Goal: Obtain resource: Download file/media

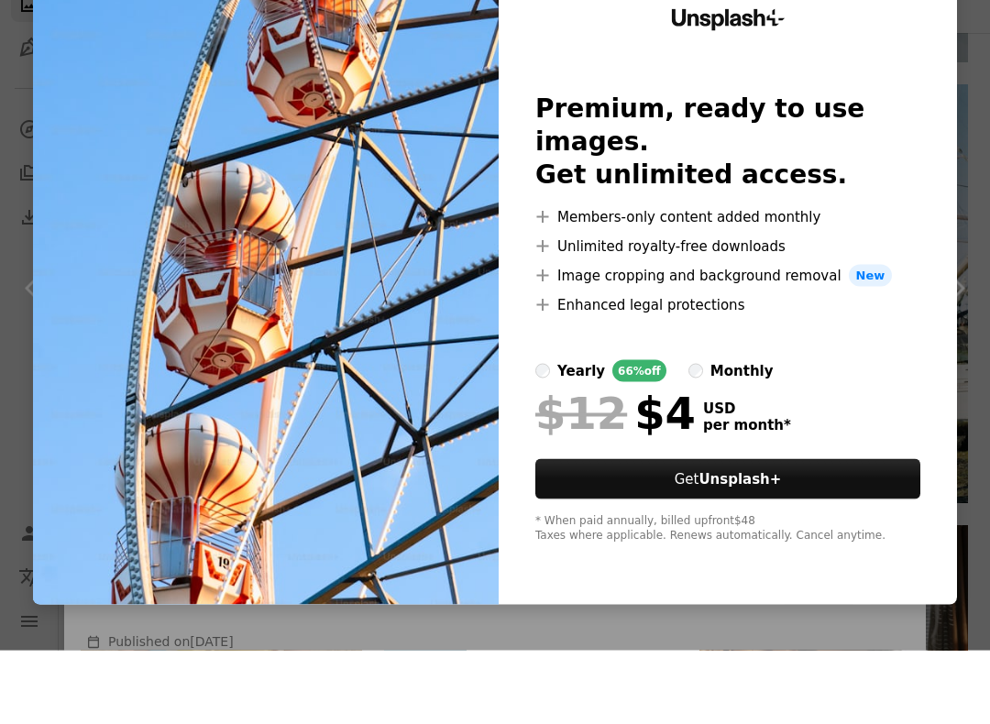
scroll to position [7, 0]
click at [962, 128] on div "An X shape Unsplash+ Premium, ready to use images. Get unlimited access. A plus…" at bounding box center [495, 362] width 990 height 724
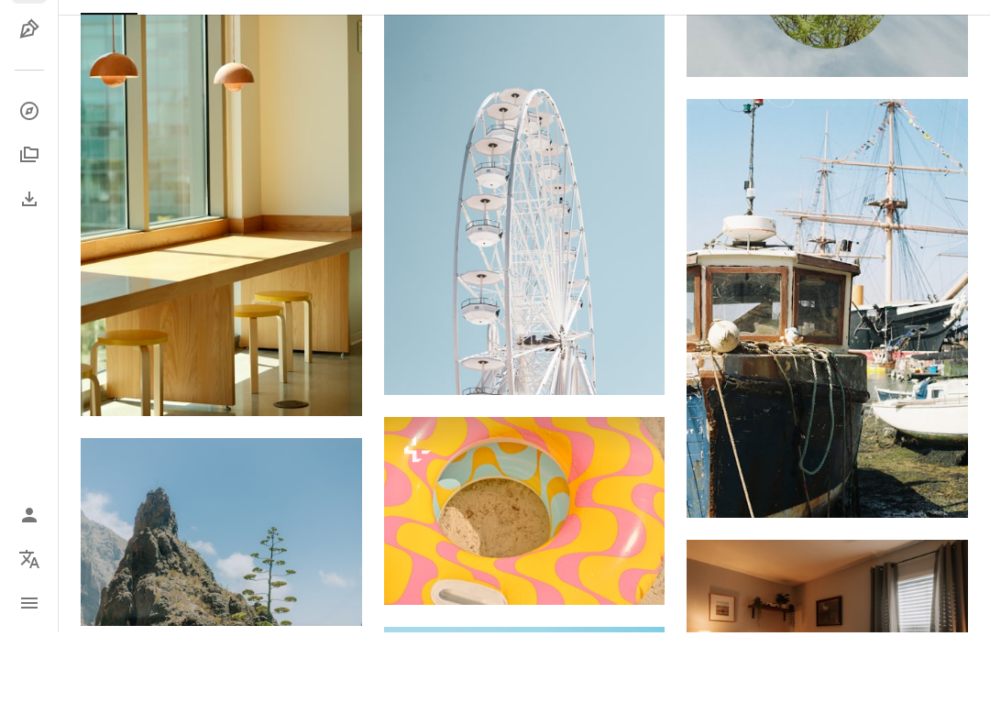
click at [623, 509] on img at bounding box center [524, 603] width 281 height 188
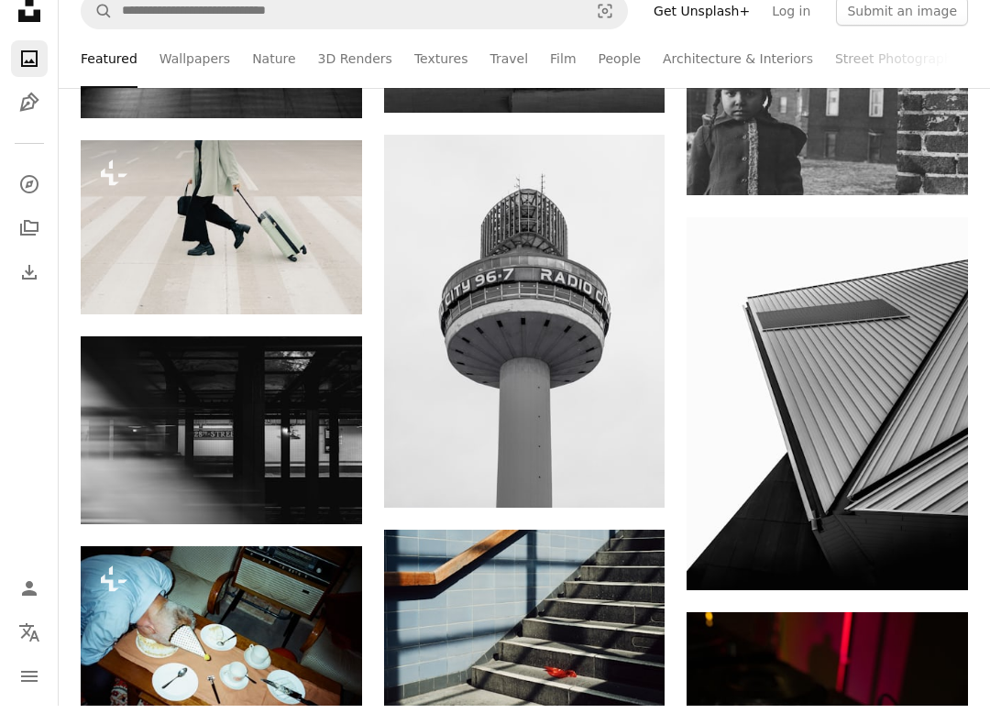
scroll to position [8238, 0]
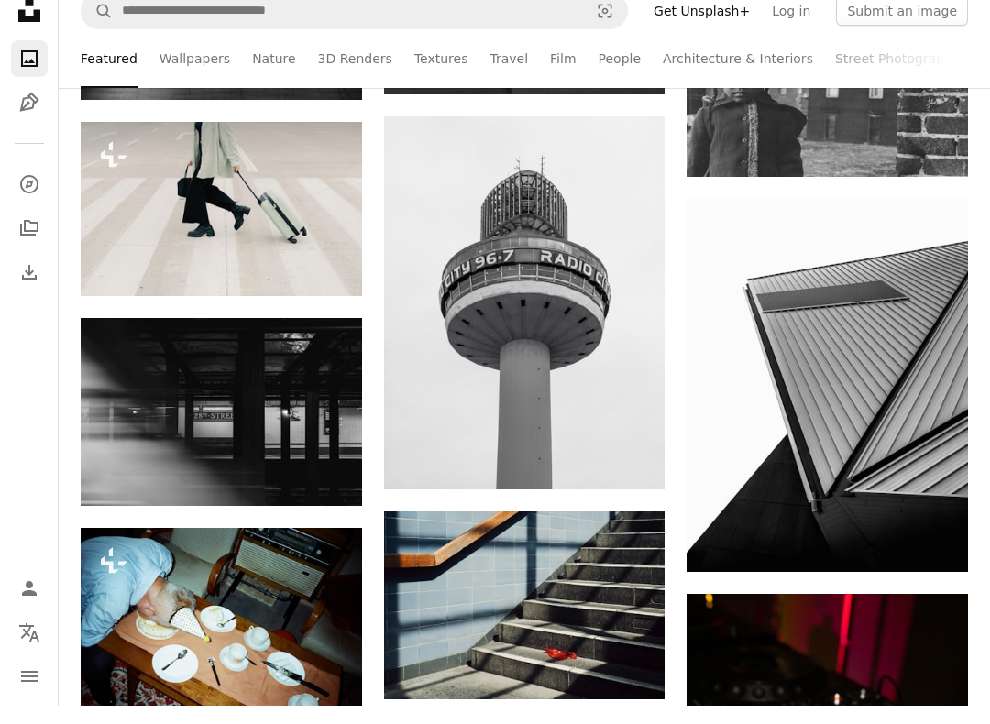
click at [332, 619] on img at bounding box center [221, 639] width 281 height 186
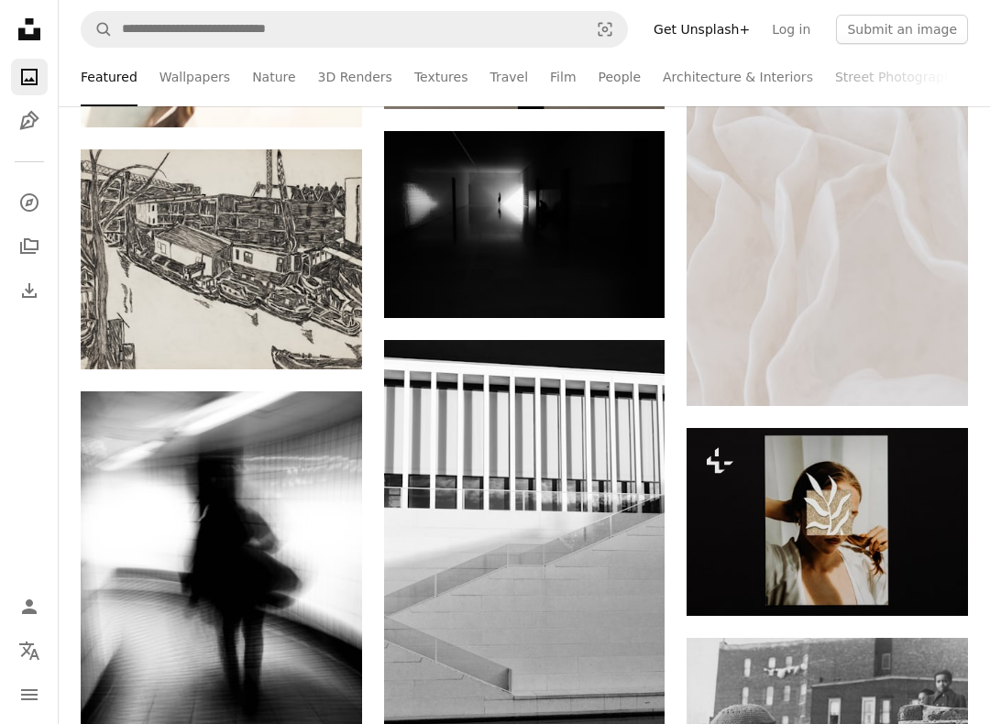
scroll to position [7563, 0]
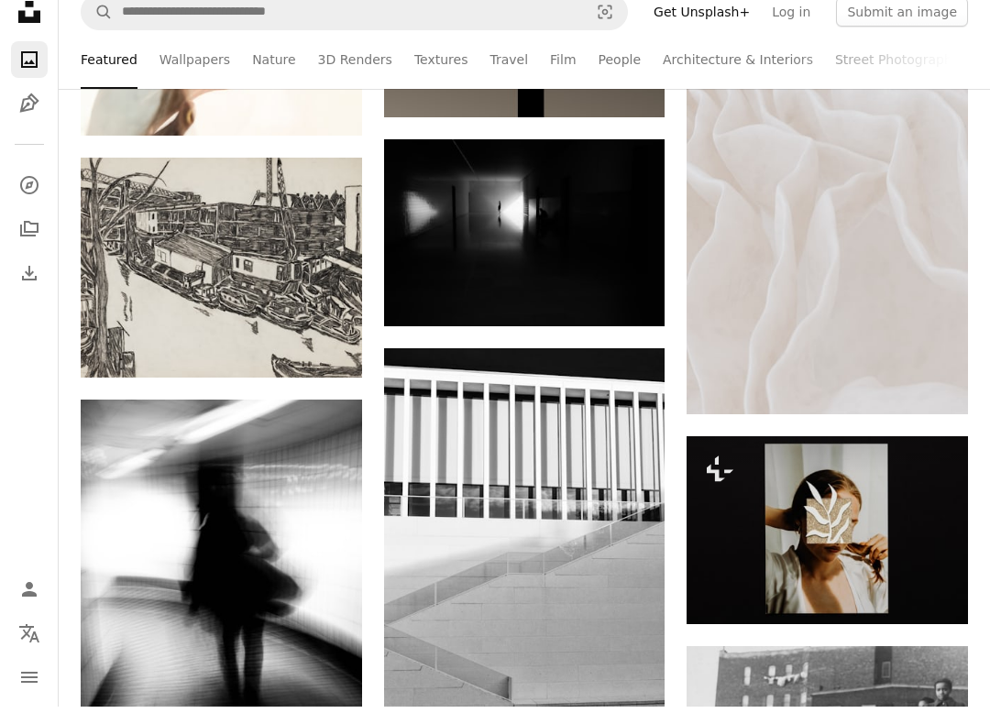
click at [328, 616] on img at bounding box center [221, 605] width 281 height 375
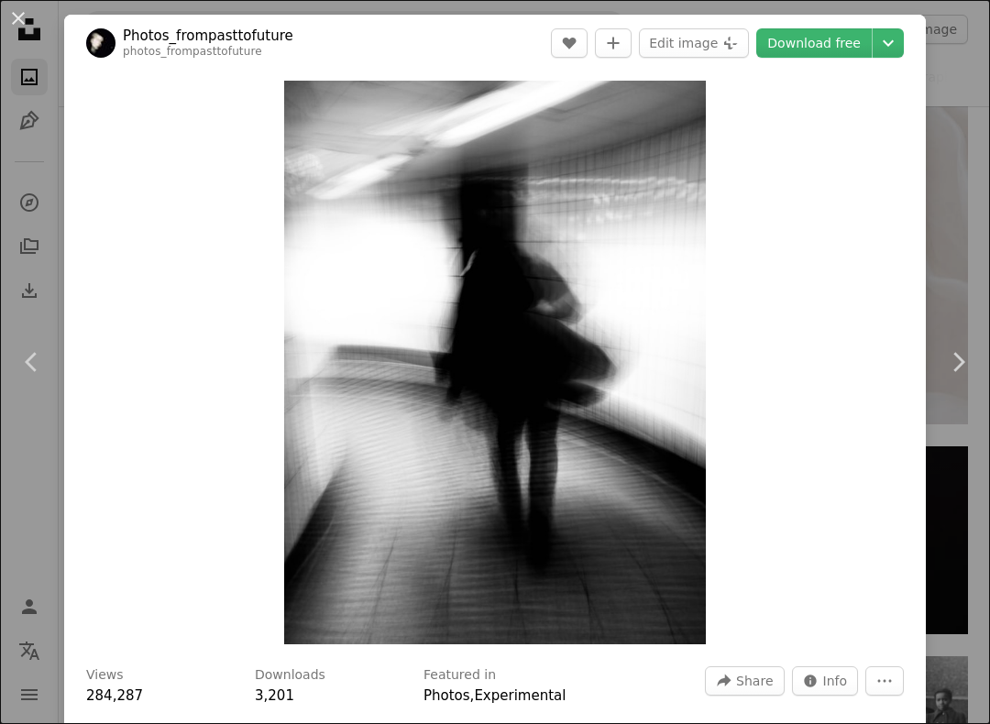
scroll to position [7526, 0]
click at [823, 50] on link "Download free" at bounding box center [813, 42] width 115 height 29
click at [951, 117] on div "An X shape Chevron left Chevron right Photos_frompasttofuture photos_frompastto…" at bounding box center [495, 362] width 990 height 724
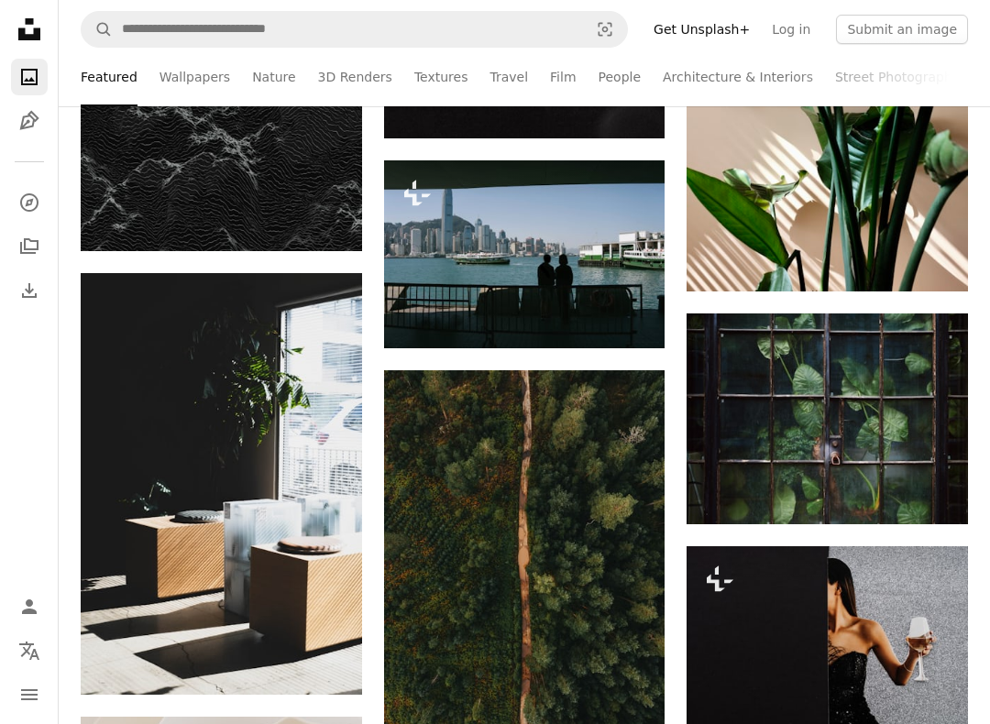
click at [921, 33] on button "Submit an image" at bounding box center [902, 29] width 132 height 29
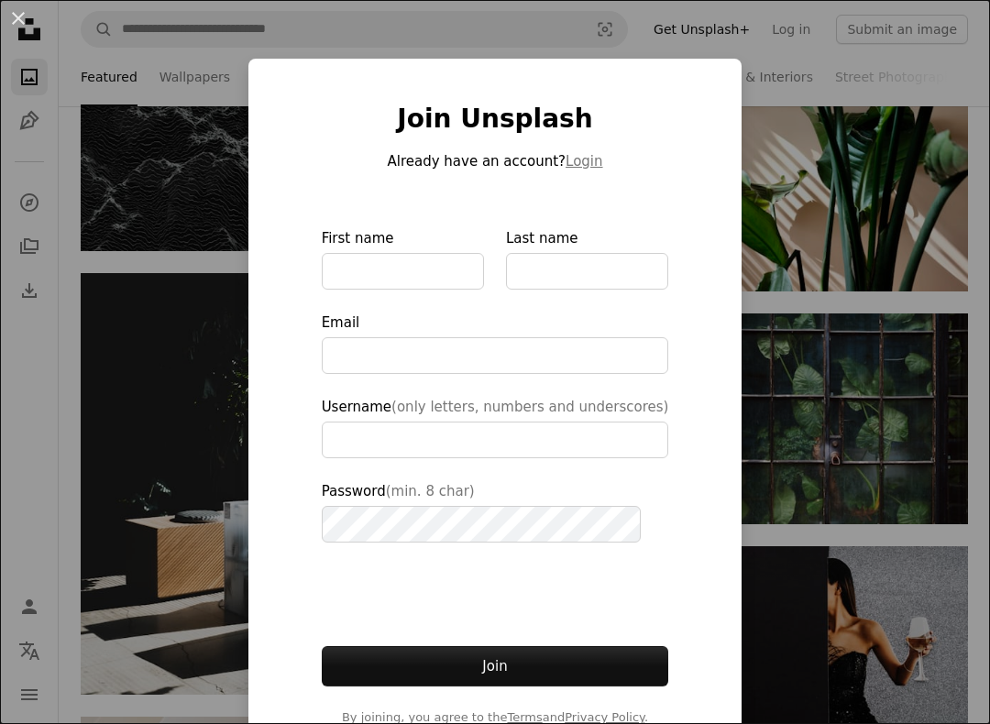
click at [859, 347] on div "An X shape Join Unsplash Already have an account? Login First name Last name Em…" at bounding box center [495, 362] width 990 height 724
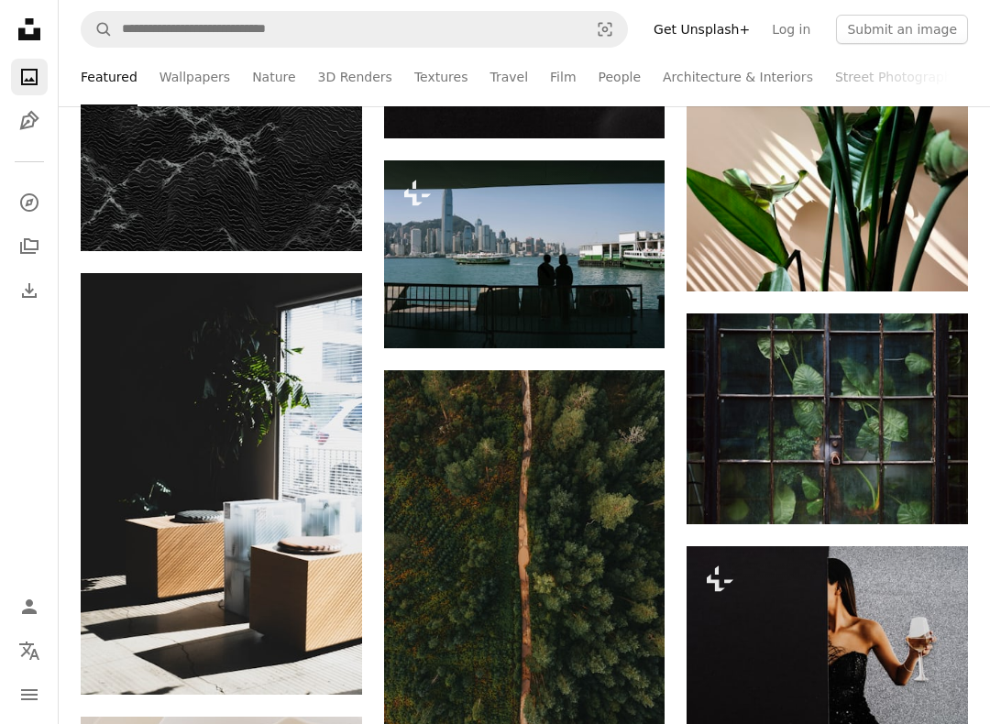
click at [736, 39] on link "Get Unsplash+" at bounding box center [702, 29] width 118 height 29
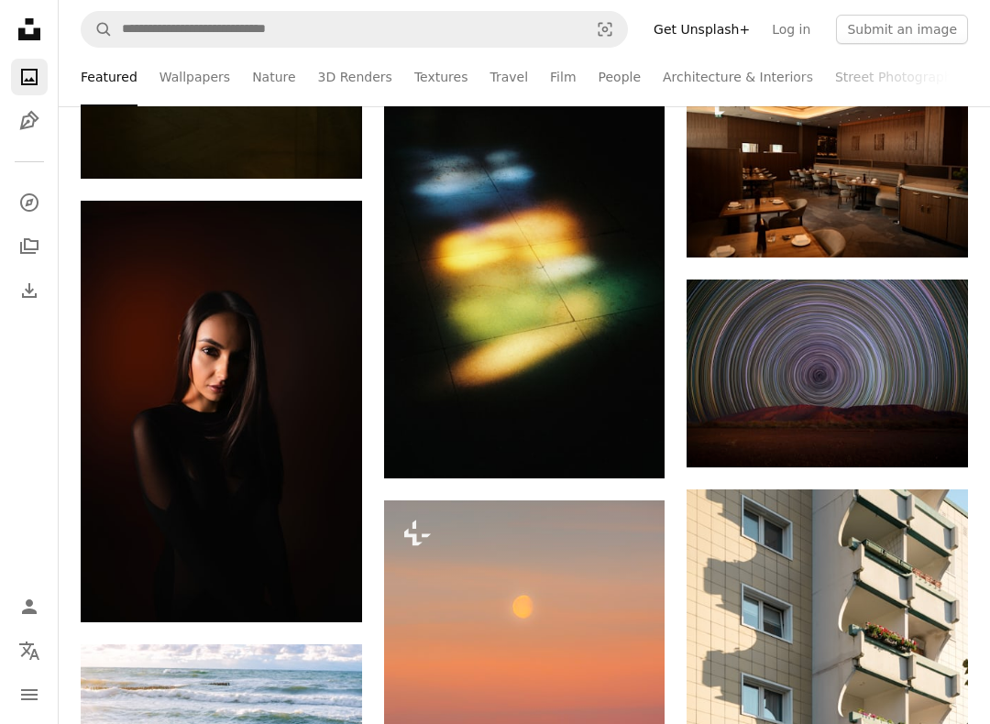
scroll to position [4324, 0]
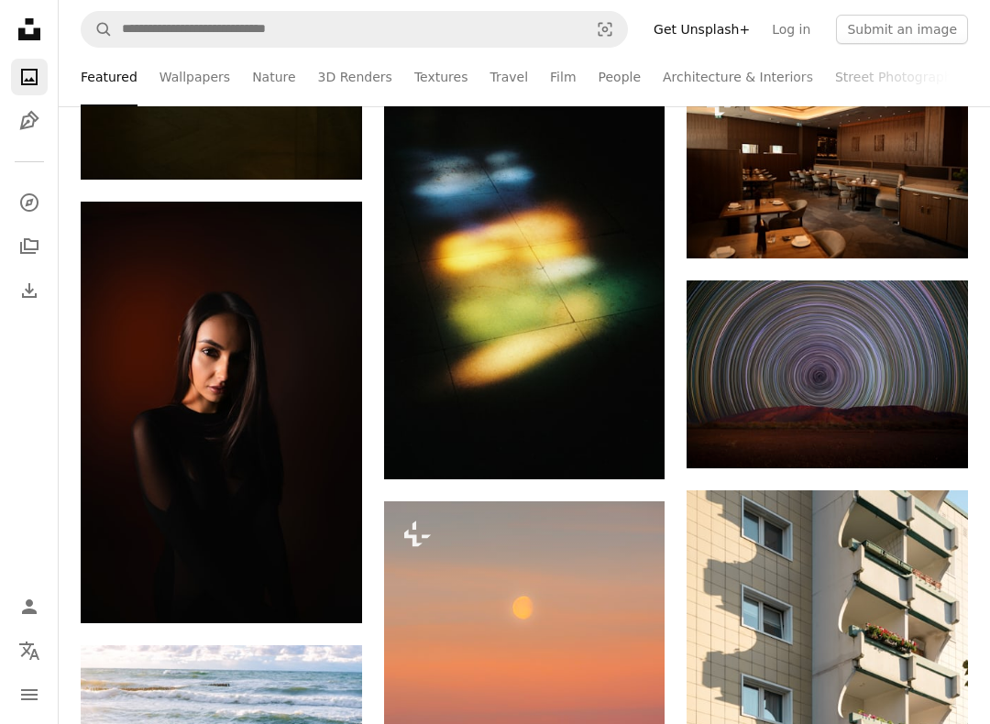
click at [626, 365] on img at bounding box center [524, 270] width 281 height 420
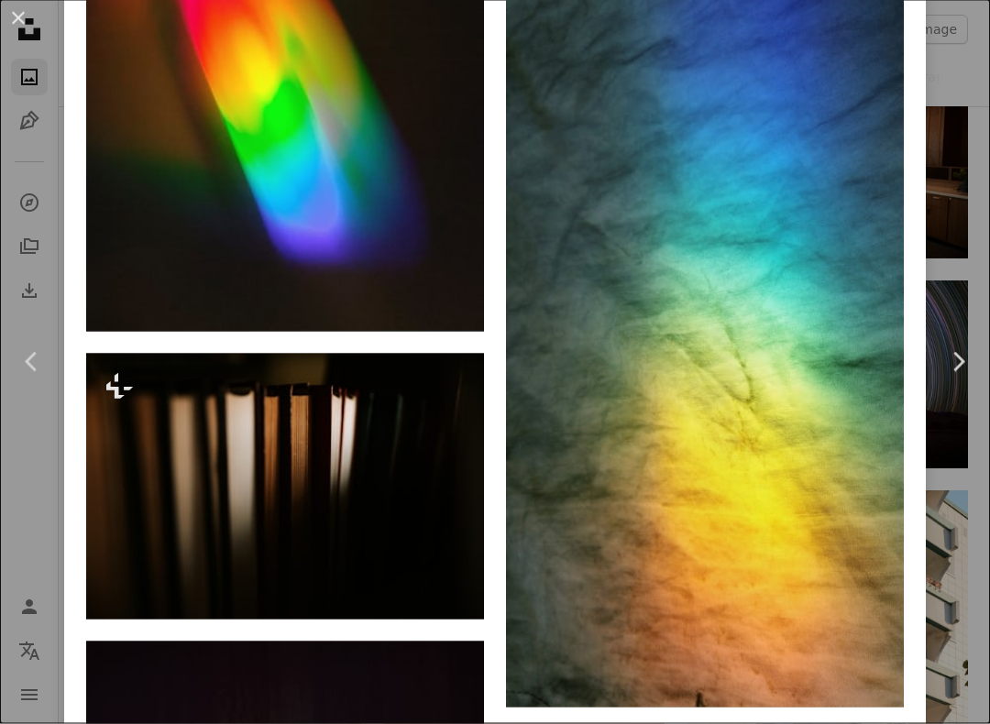
scroll to position [2752, 0]
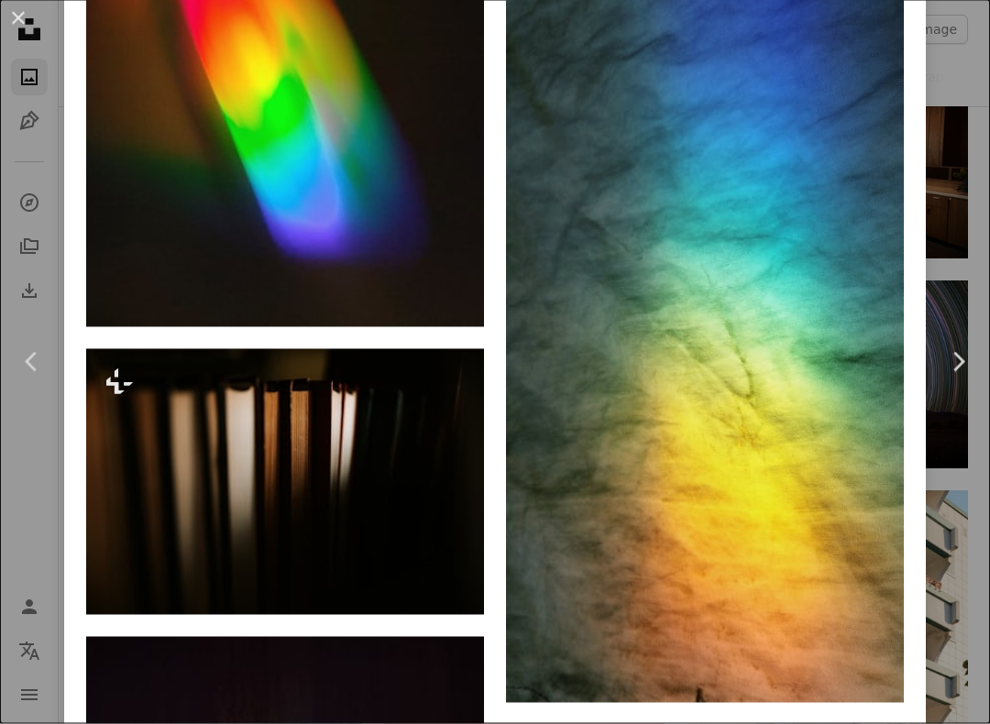
click at [412, 264] on img at bounding box center [285, 62] width 398 height 530
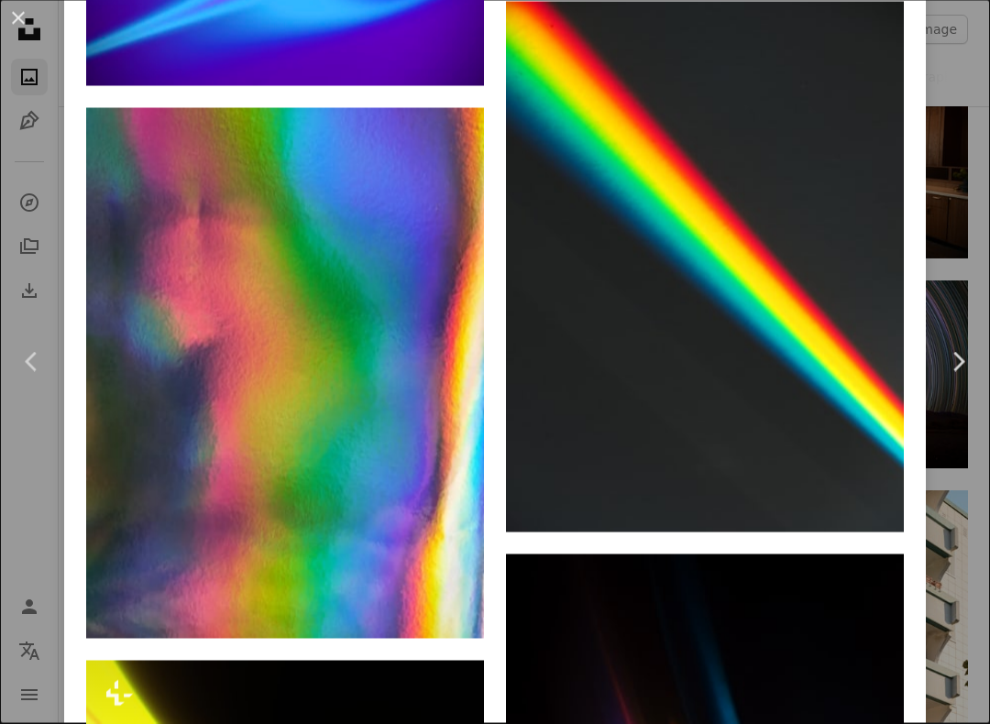
scroll to position [18847, 0]
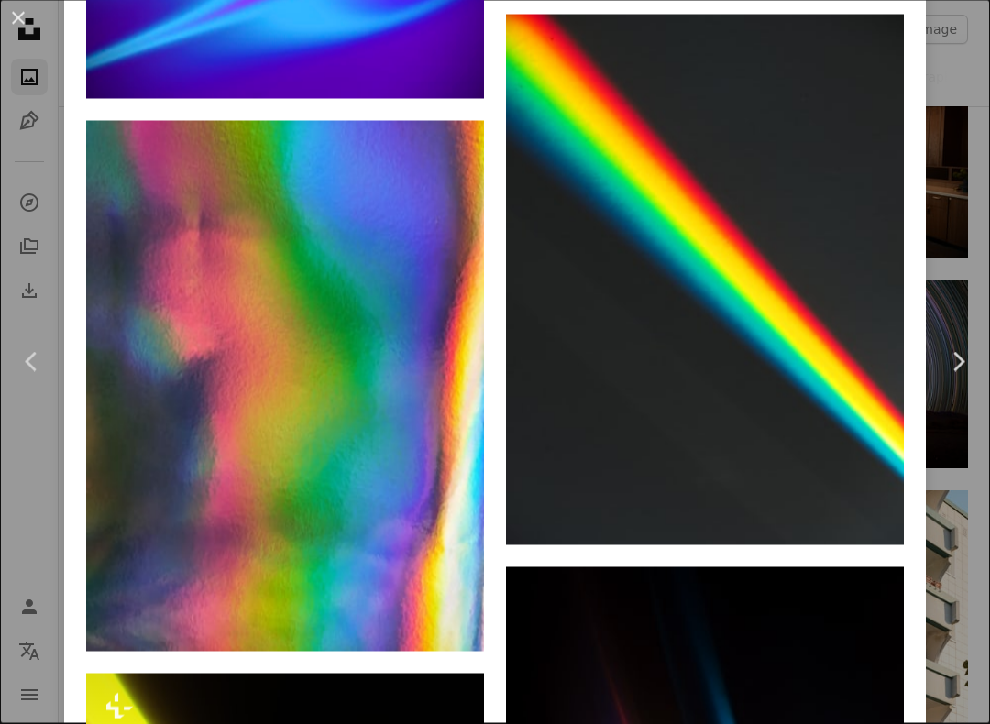
click at [874, 412] on img at bounding box center [705, 280] width 398 height 530
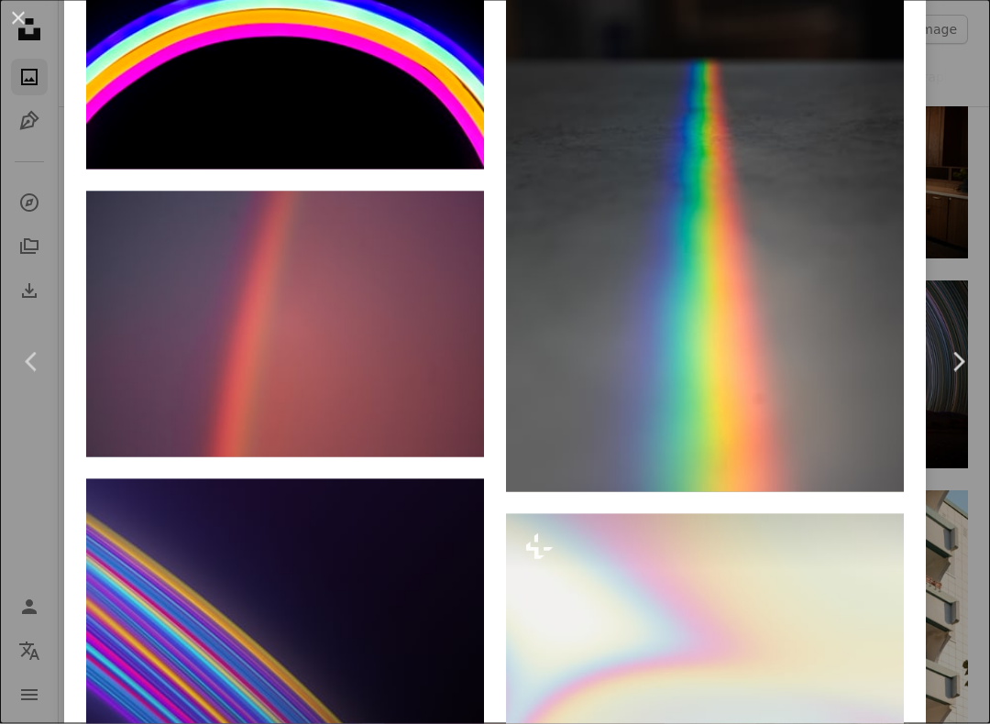
scroll to position [3373, 0]
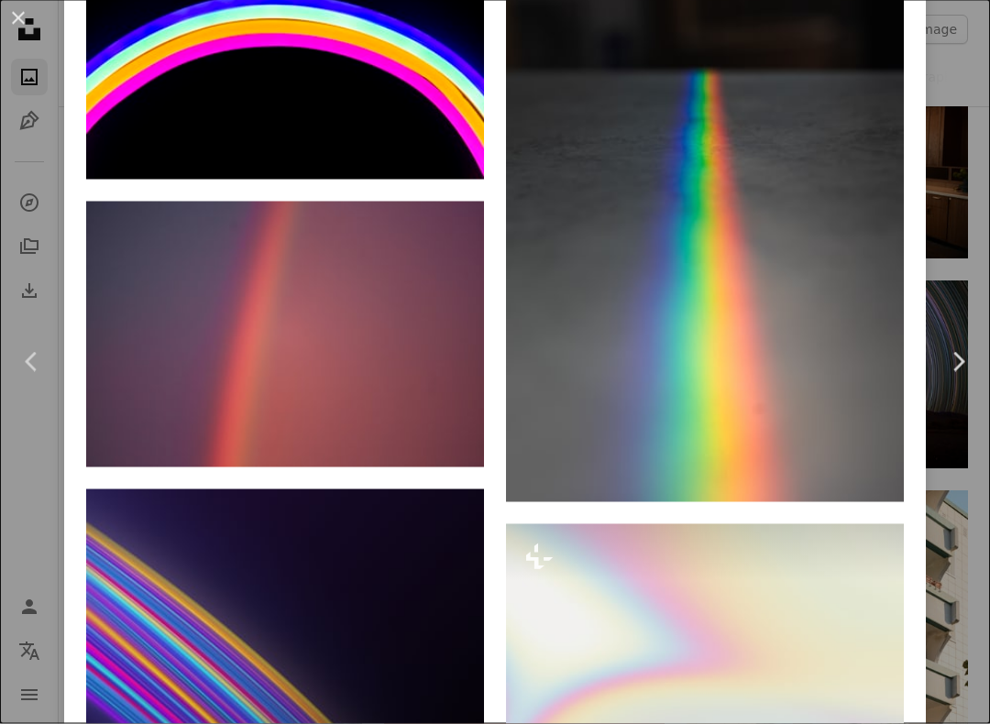
click at [879, 365] on img at bounding box center [705, 204] width 398 height 597
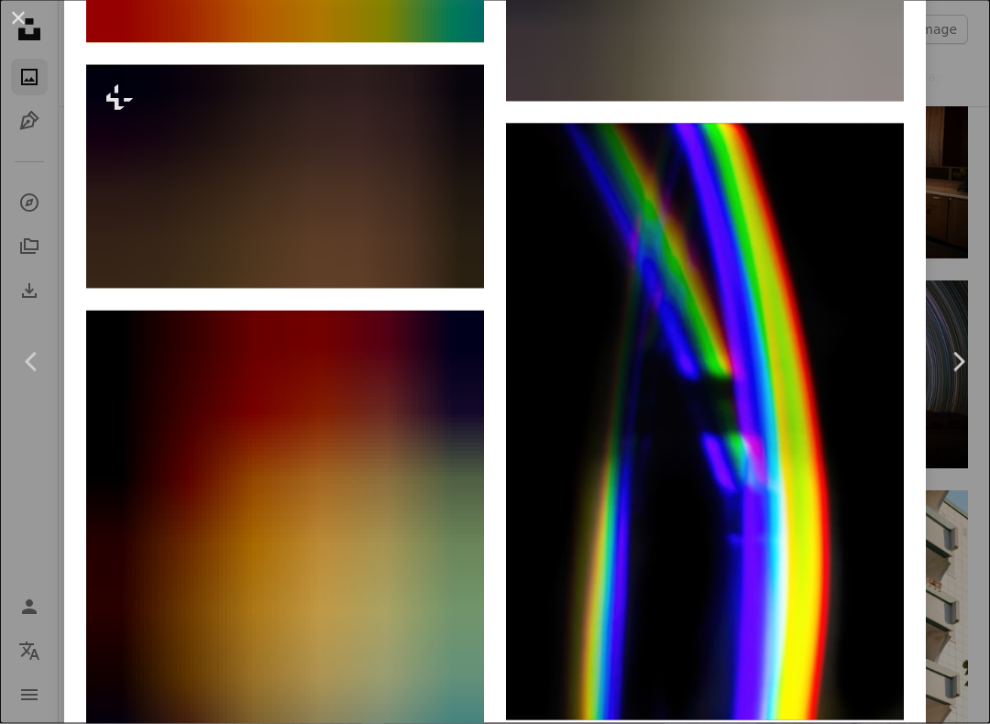
scroll to position [4856, 0]
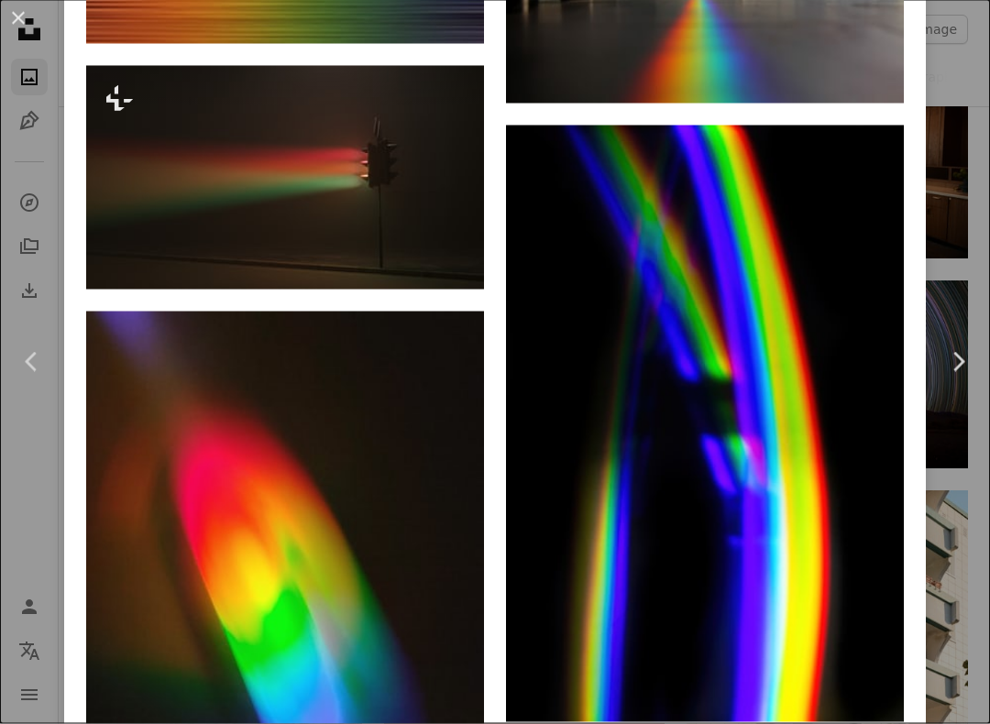
click at [423, 186] on img at bounding box center [285, 178] width 398 height 224
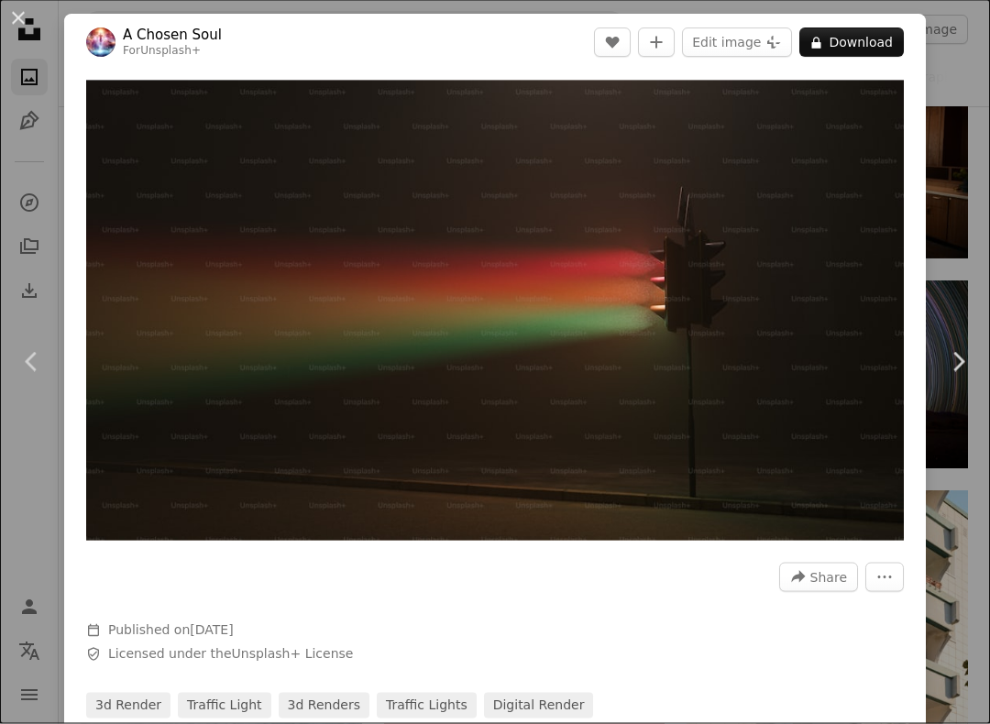
click at [874, 115] on img "Zoom in on this image" at bounding box center [495, 311] width 818 height 460
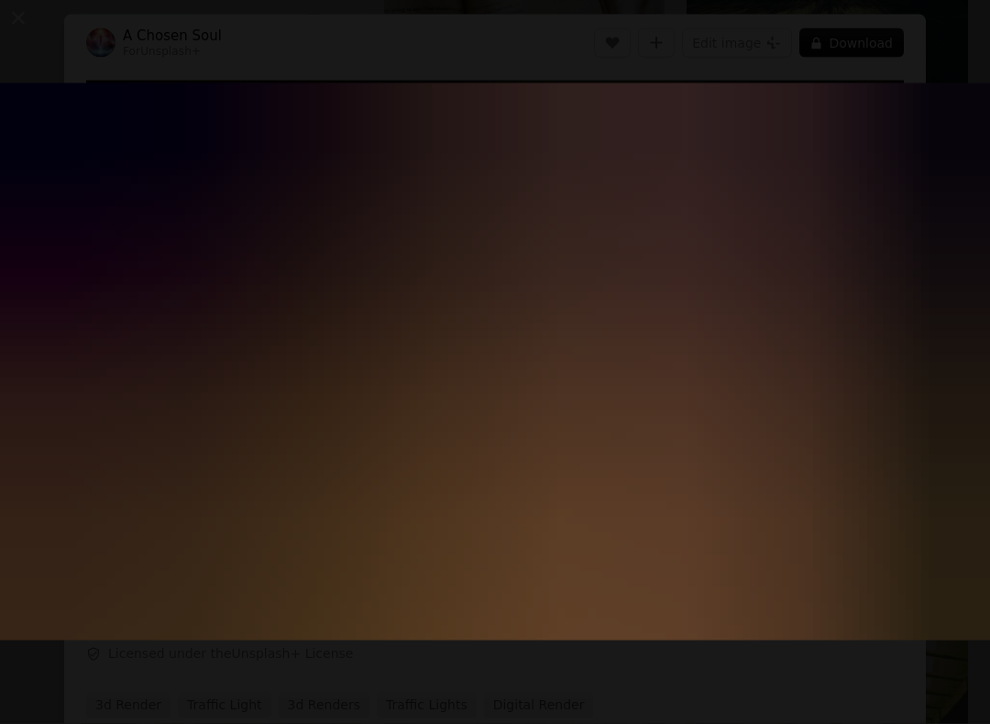
scroll to position [3511, 0]
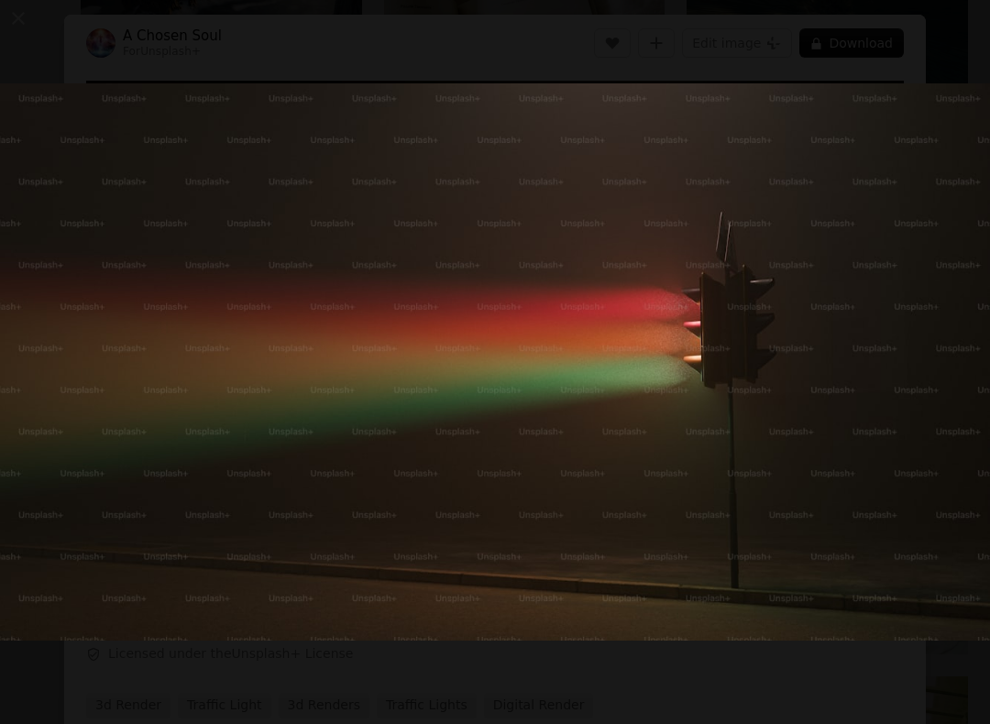
click at [954, 30] on button "Zoom out on this image" at bounding box center [495, 362] width 992 height 726
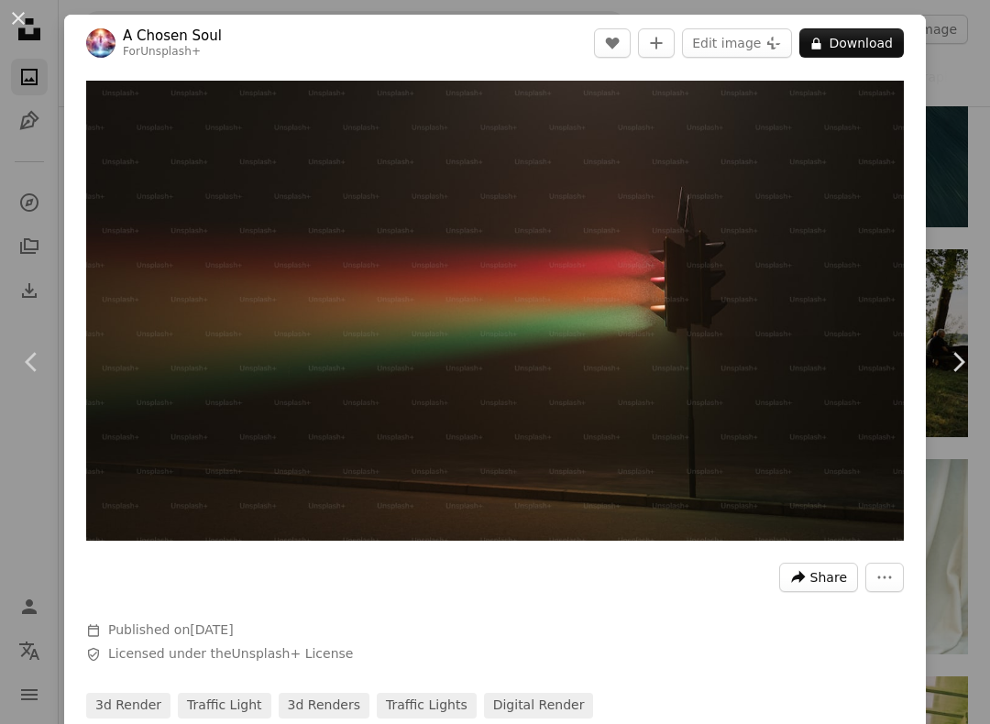
click at [826, 572] on span "Share" at bounding box center [828, 577] width 37 height 27
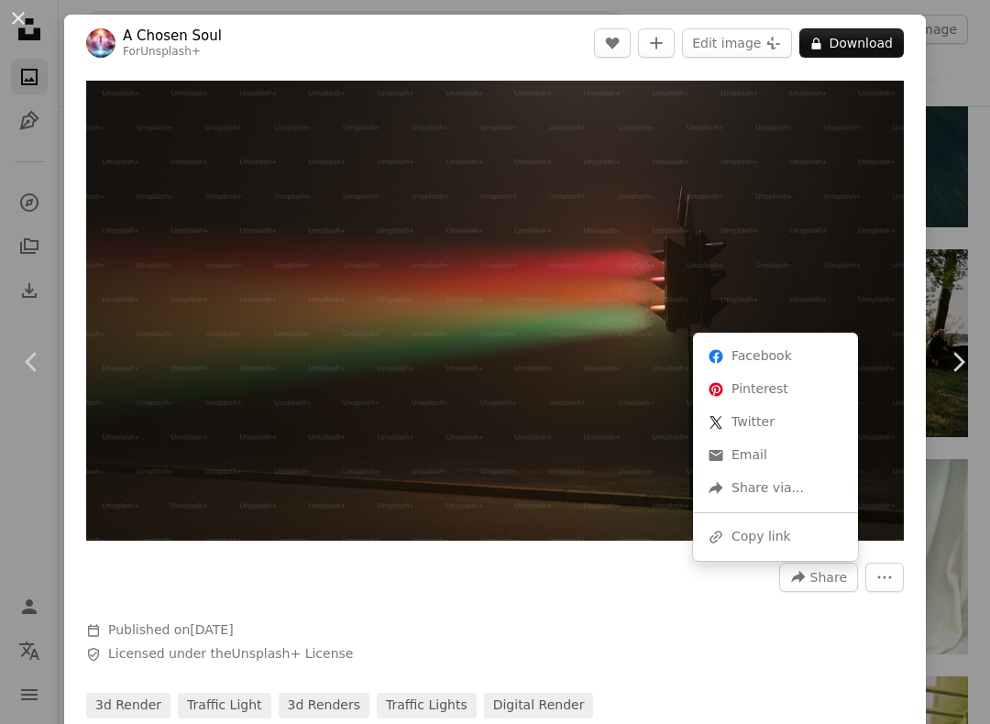
click at [942, 483] on dialog "An X shape Chevron left Chevron right A Chosen Soul For Unsplash+ A heart A plu…" at bounding box center [495, 362] width 990 height 724
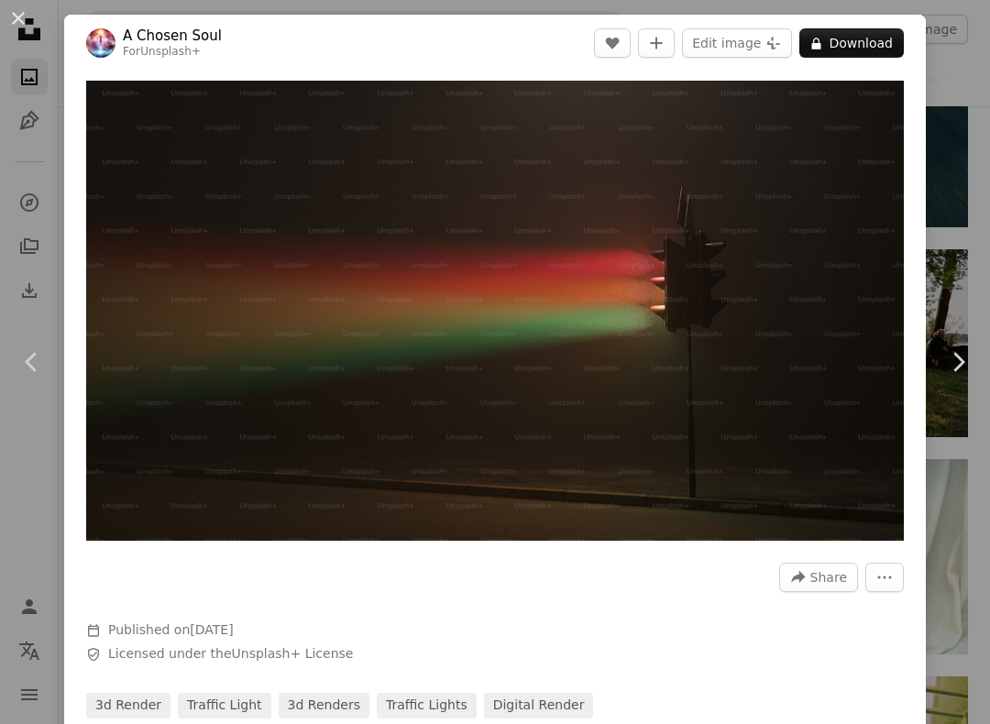
click at [960, 389] on link "Chevron right" at bounding box center [958, 362] width 64 height 176
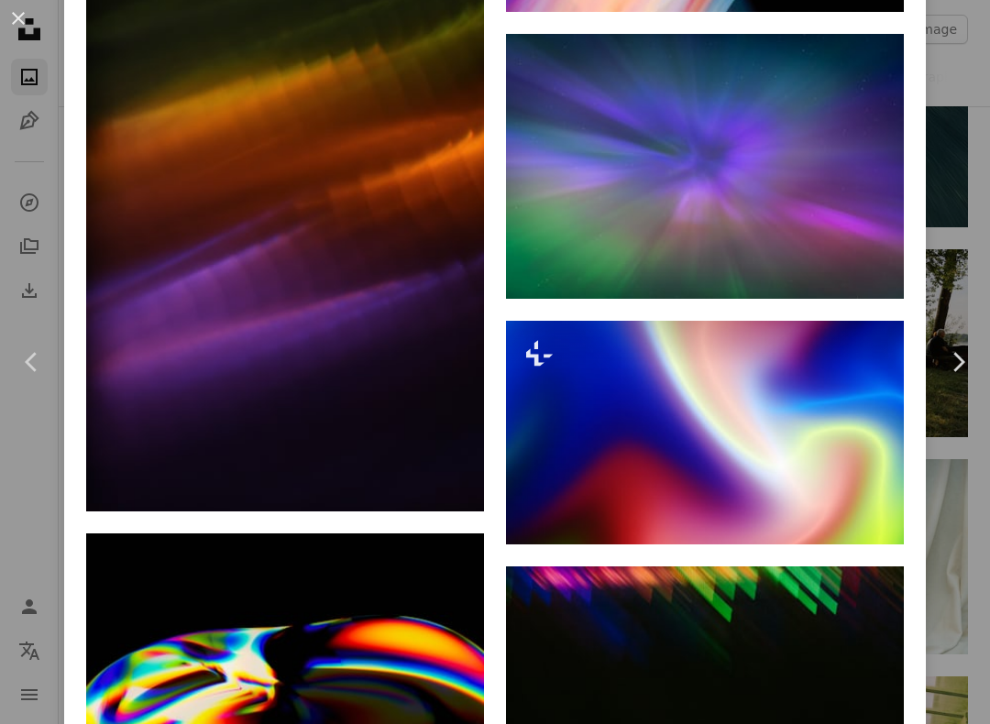
scroll to position [20251, 0]
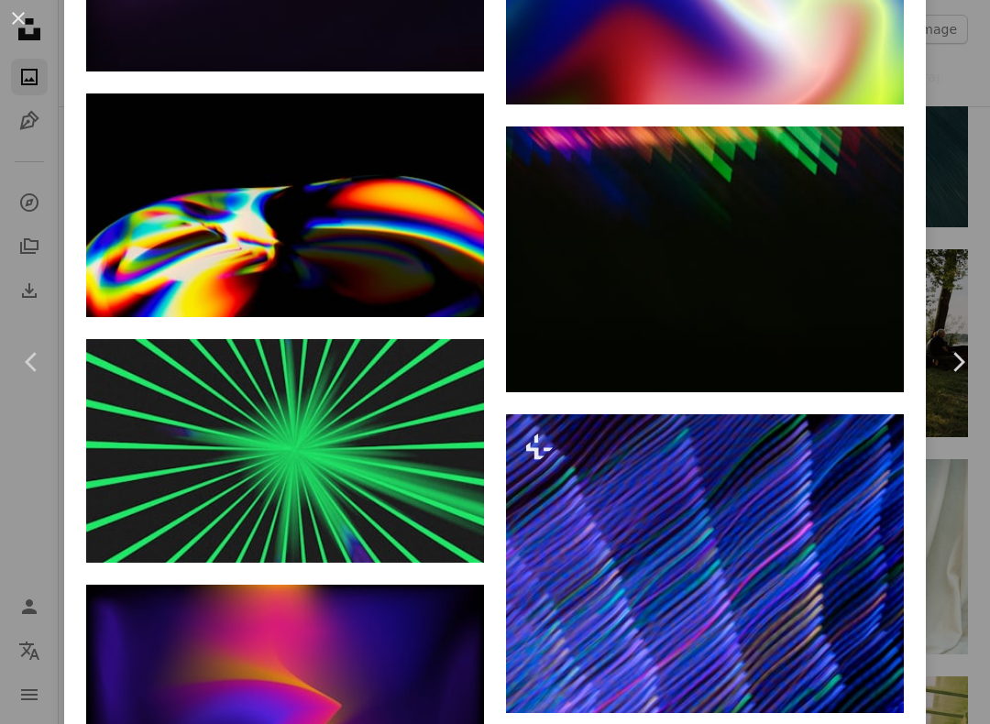
click at [948, 357] on icon "Chevron right" at bounding box center [957, 361] width 29 height 29
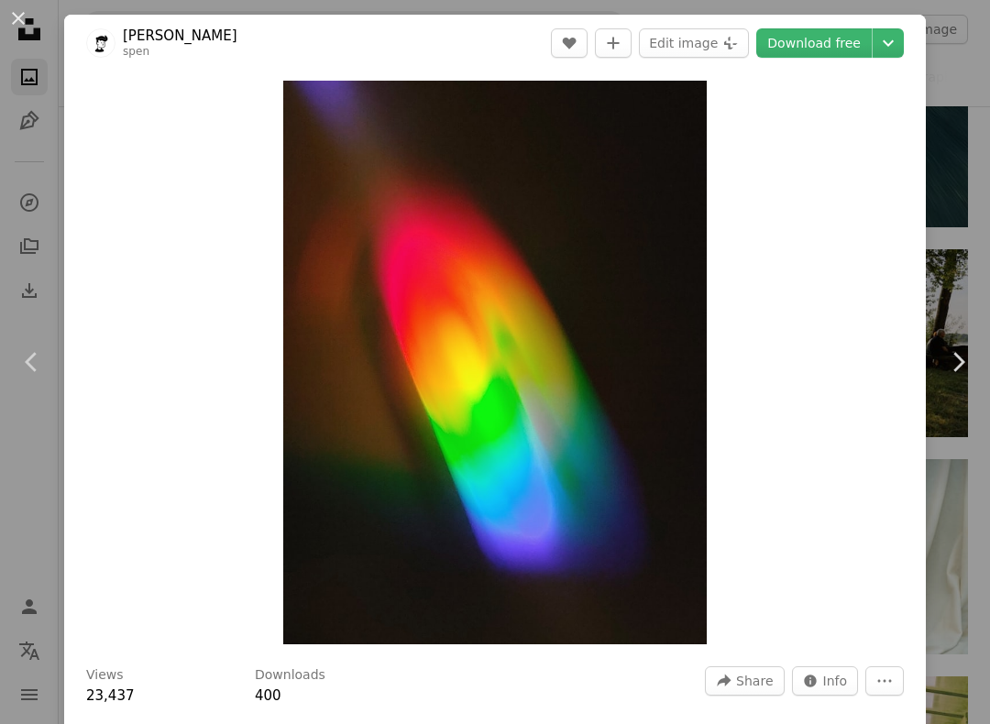
click at [842, 41] on link "Download free" at bounding box center [813, 42] width 115 height 29
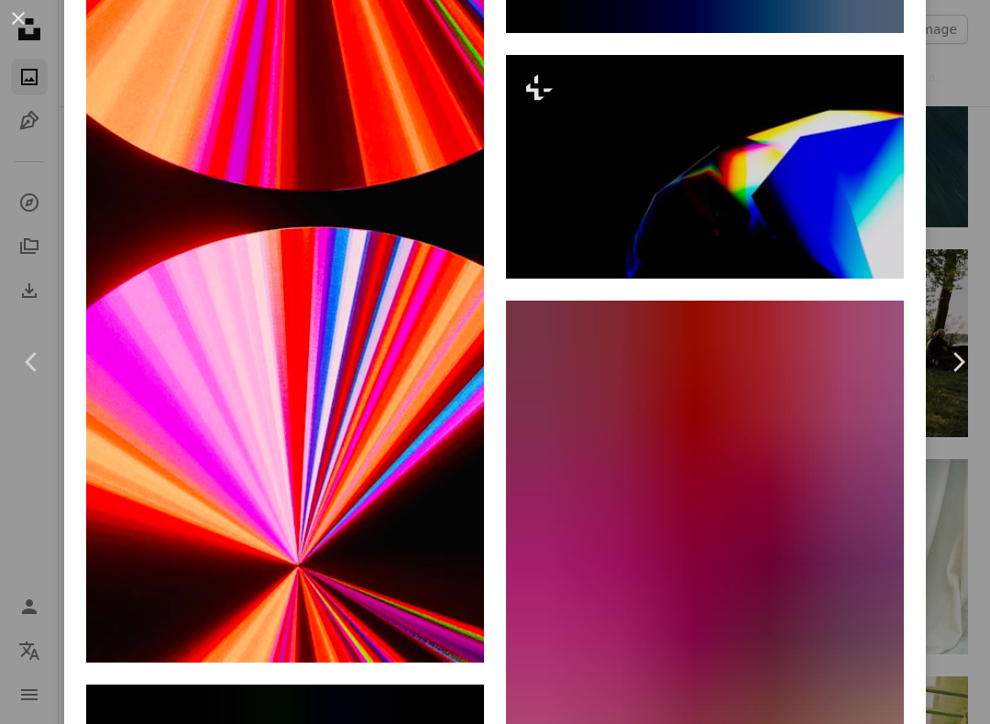
scroll to position [41990, 0]
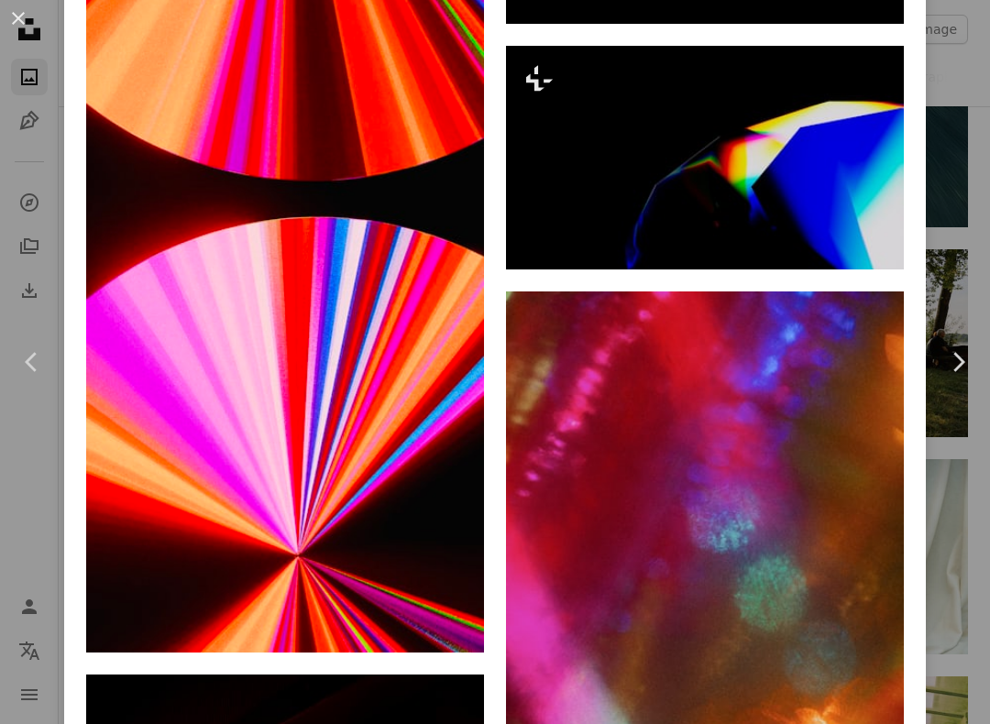
click at [417, 456] on img at bounding box center [285, 177] width 398 height 950
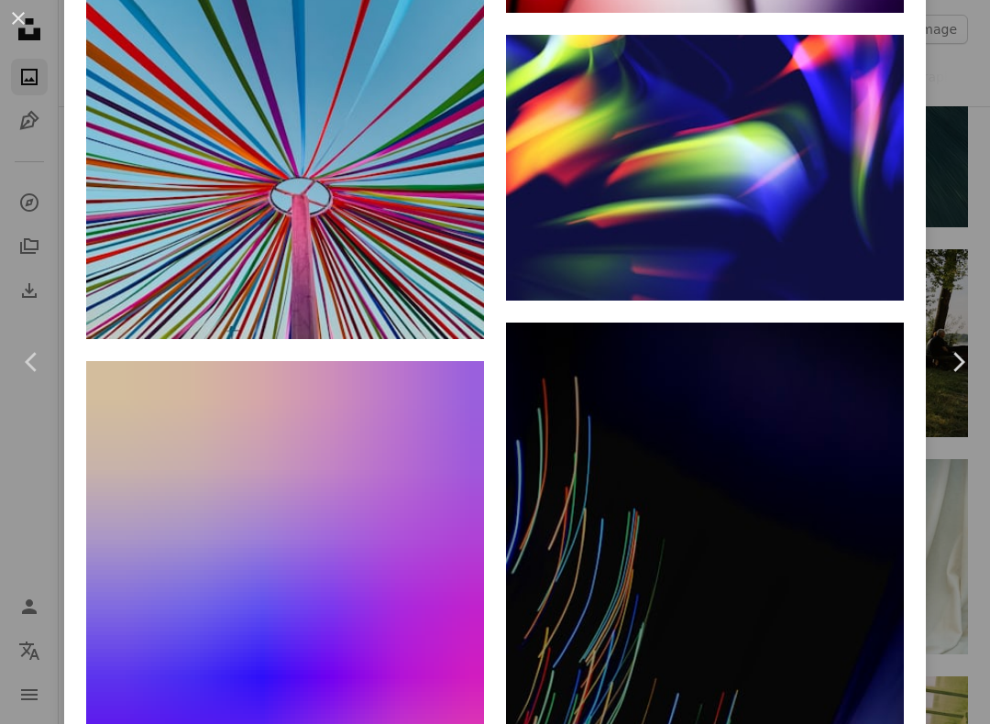
scroll to position [15499, 0]
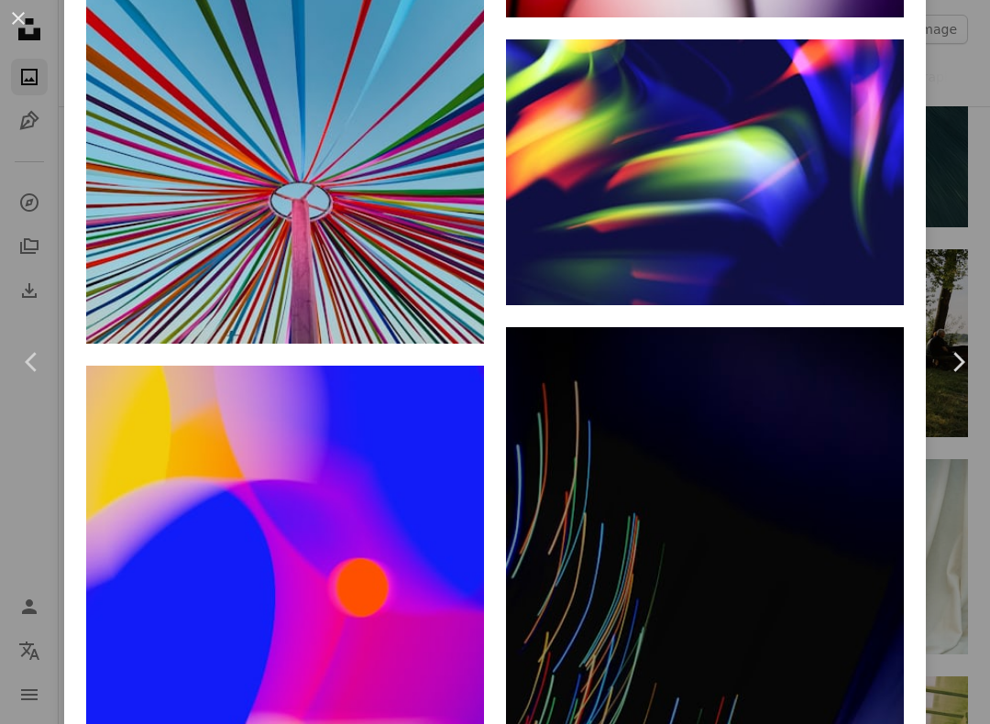
click at [417, 251] on img at bounding box center [285, 79] width 398 height 530
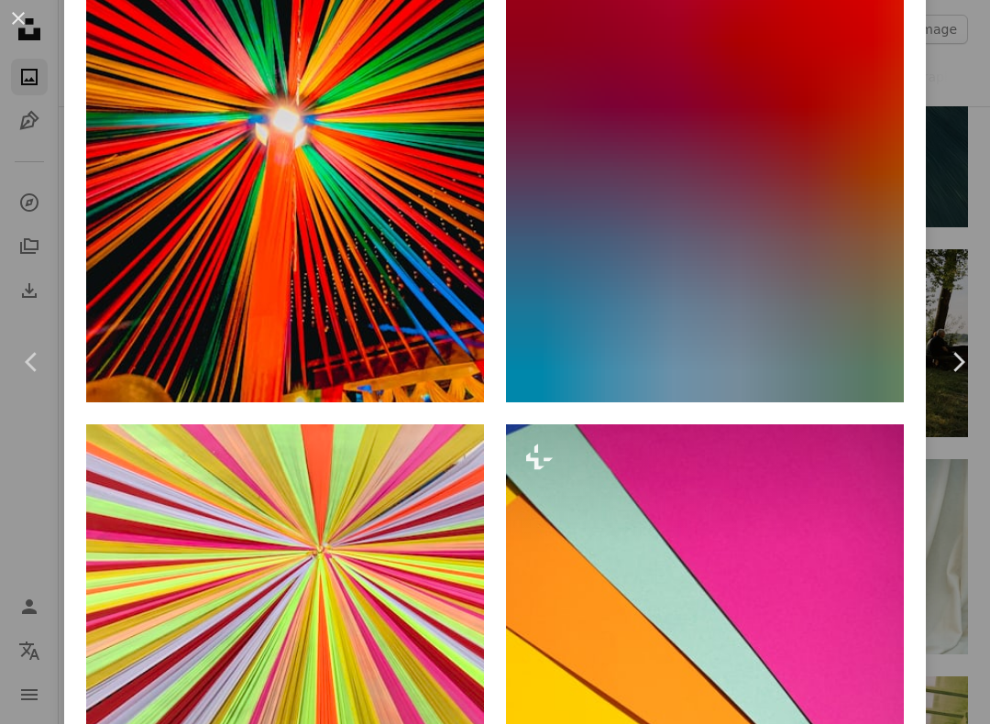
scroll to position [1294, 0]
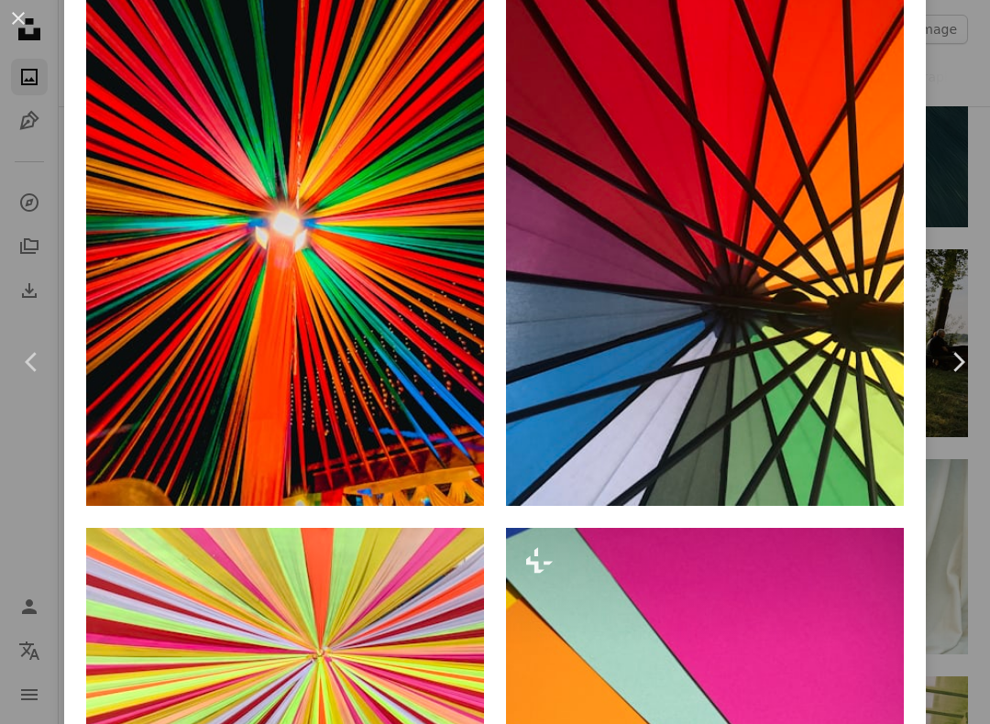
click at [846, 395] on img at bounding box center [705, 241] width 398 height 530
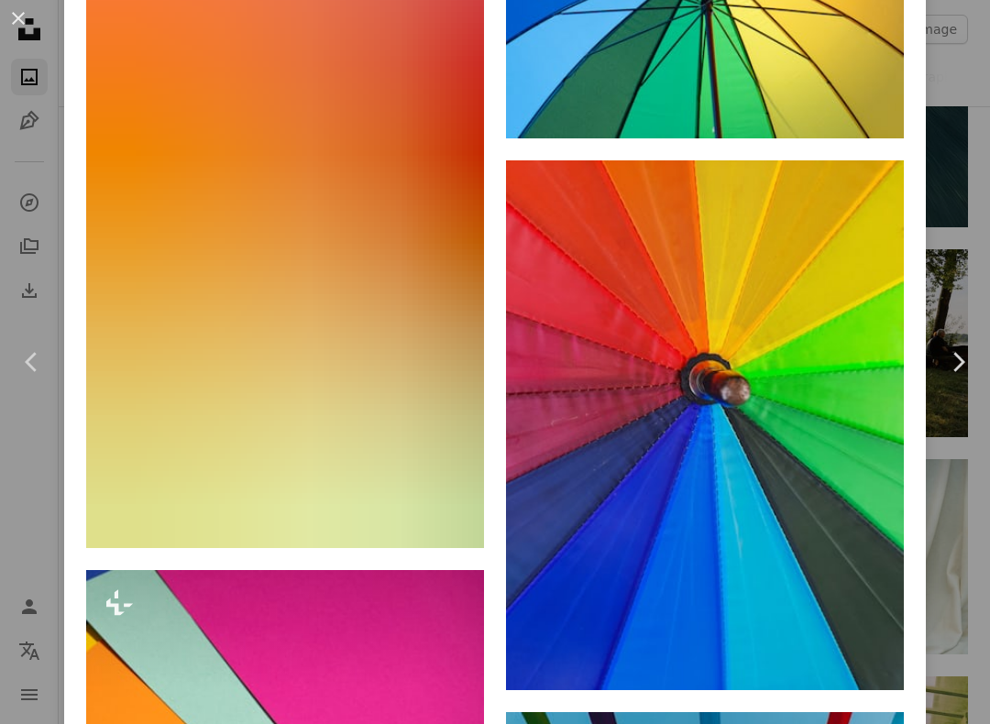
scroll to position [1415, 0]
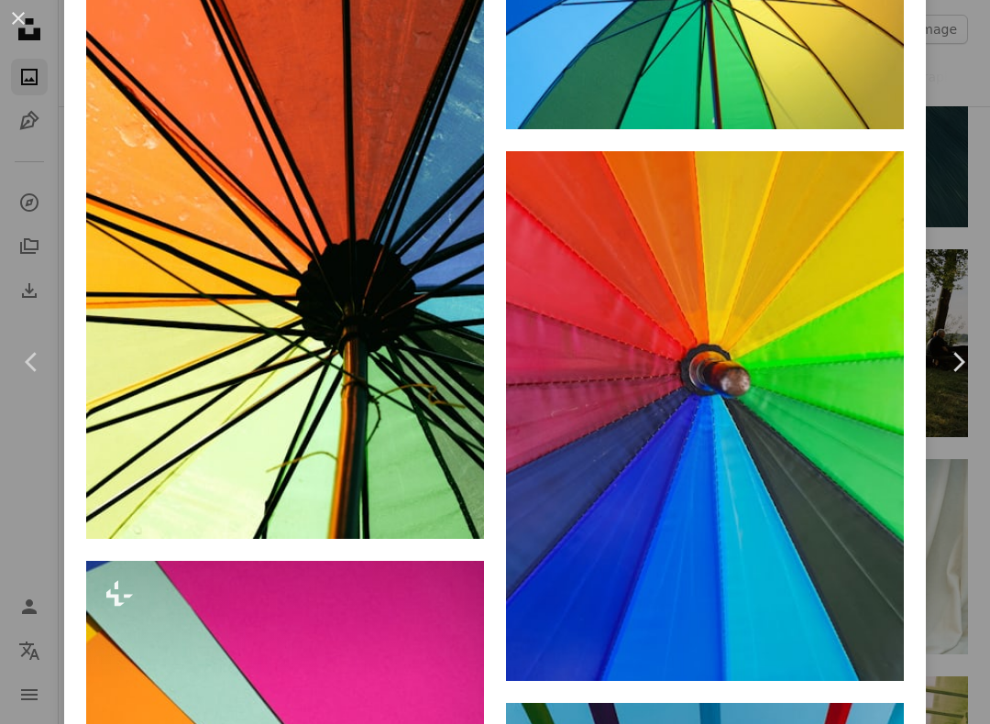
click at [830, 488] on img at bounding box center [705, 416] width 398 height 530
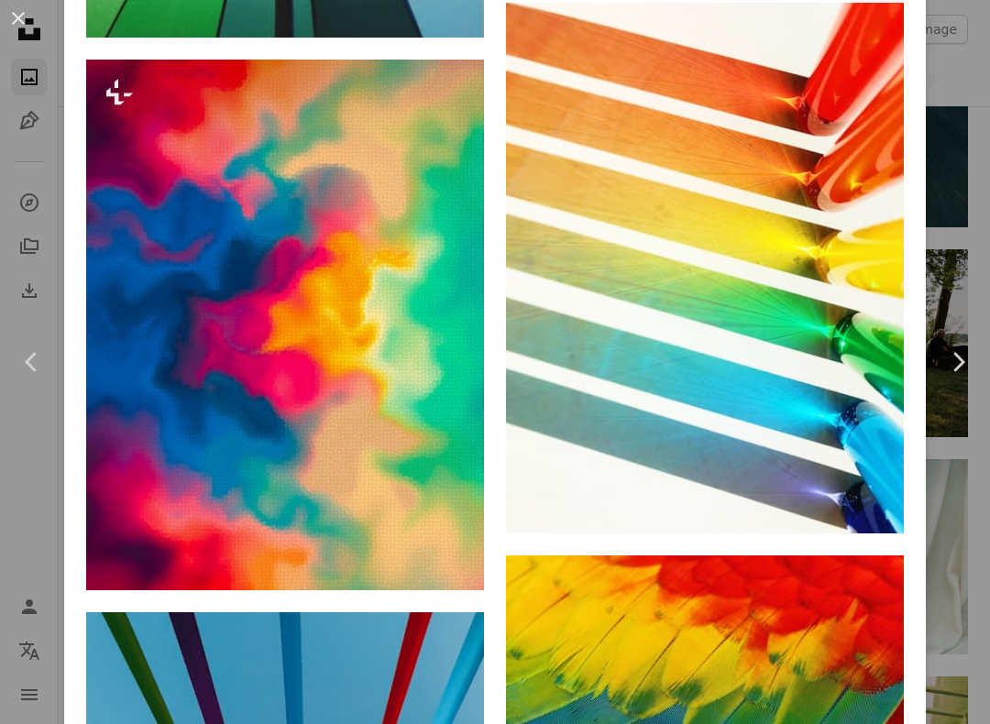
scroll to position [7384, 0]
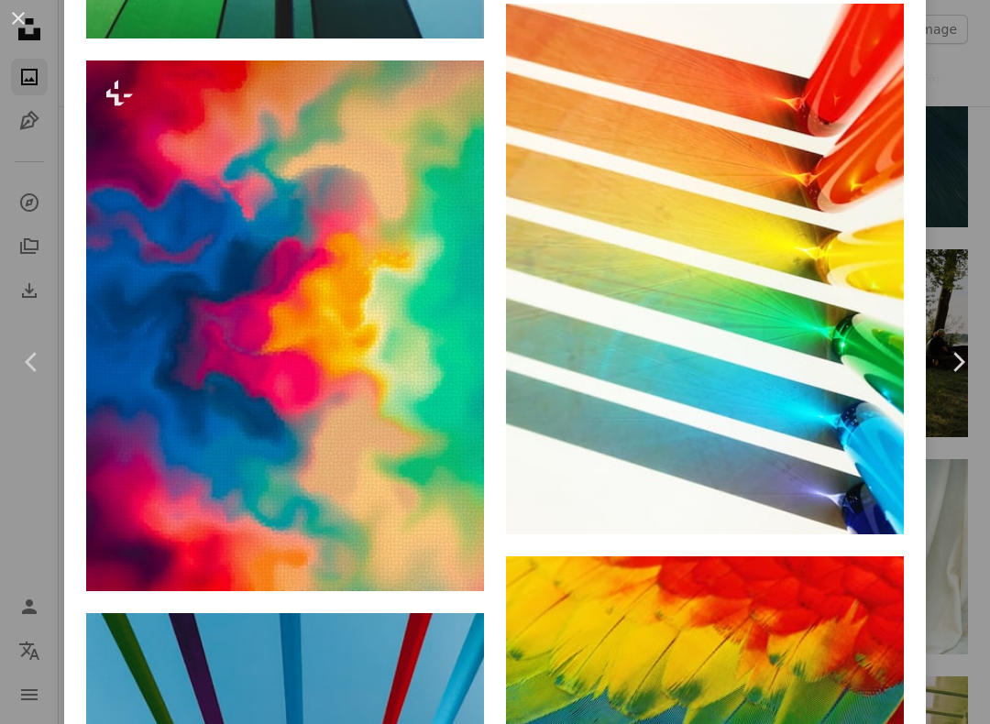
click at [812, 432] on img at bounding box center [705, 269] width 398 height 530
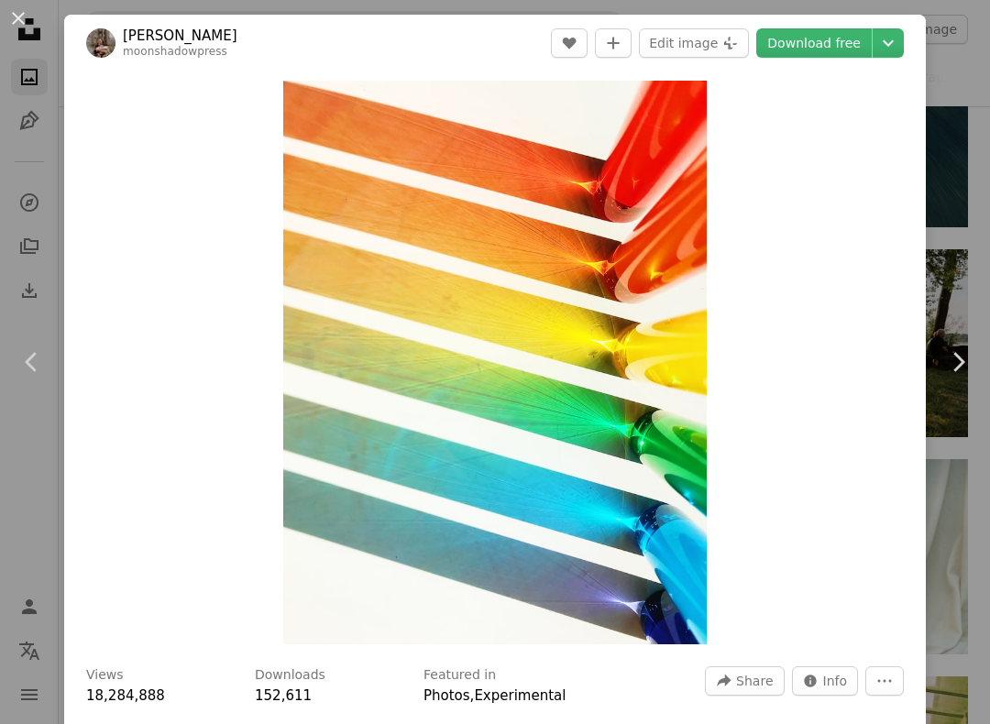
click at [856, 39] on link "Download free" at bounding box center [813, 42] width 115 height 29
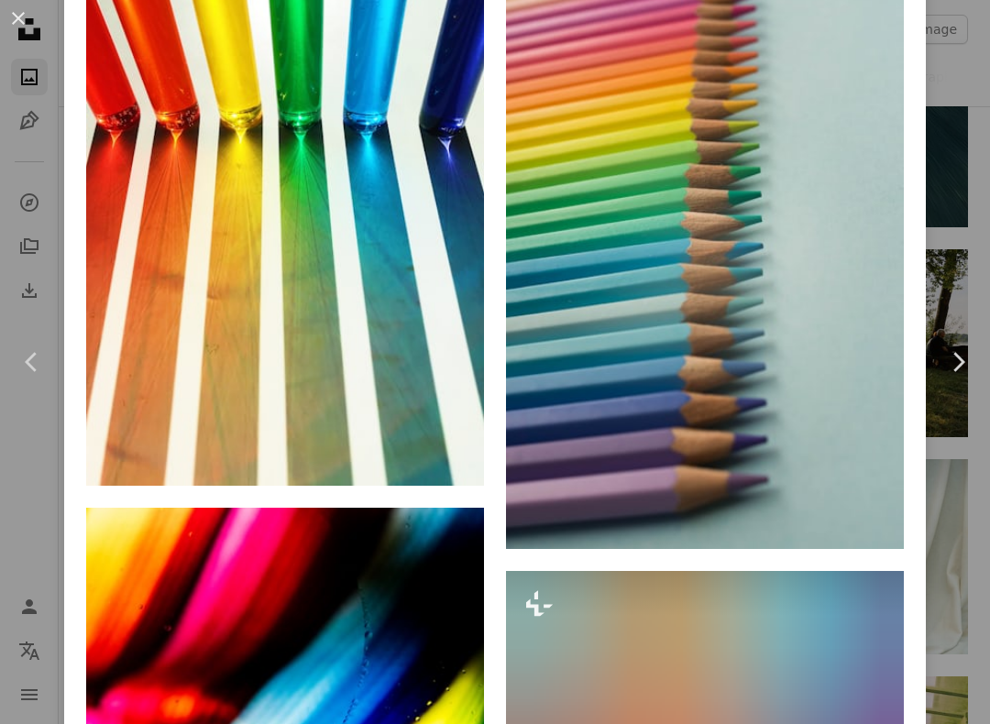
scroll to position [1416, 0]
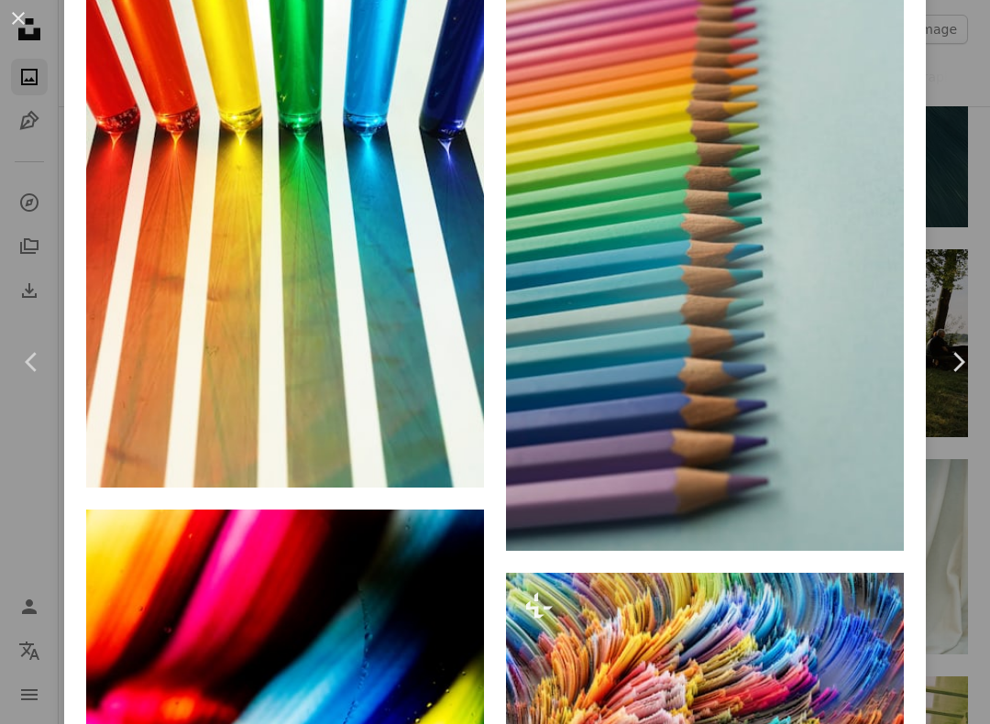
click at [435, 357] on img at bounding box center [285, 220] width 398 height 533
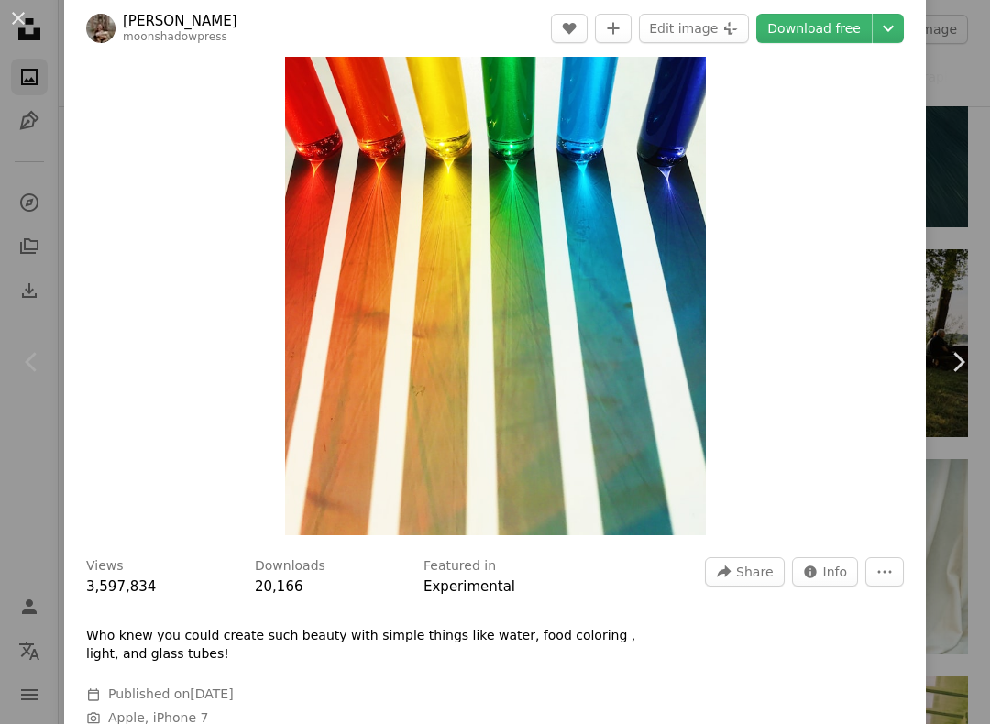
scroll to position [116, 0]
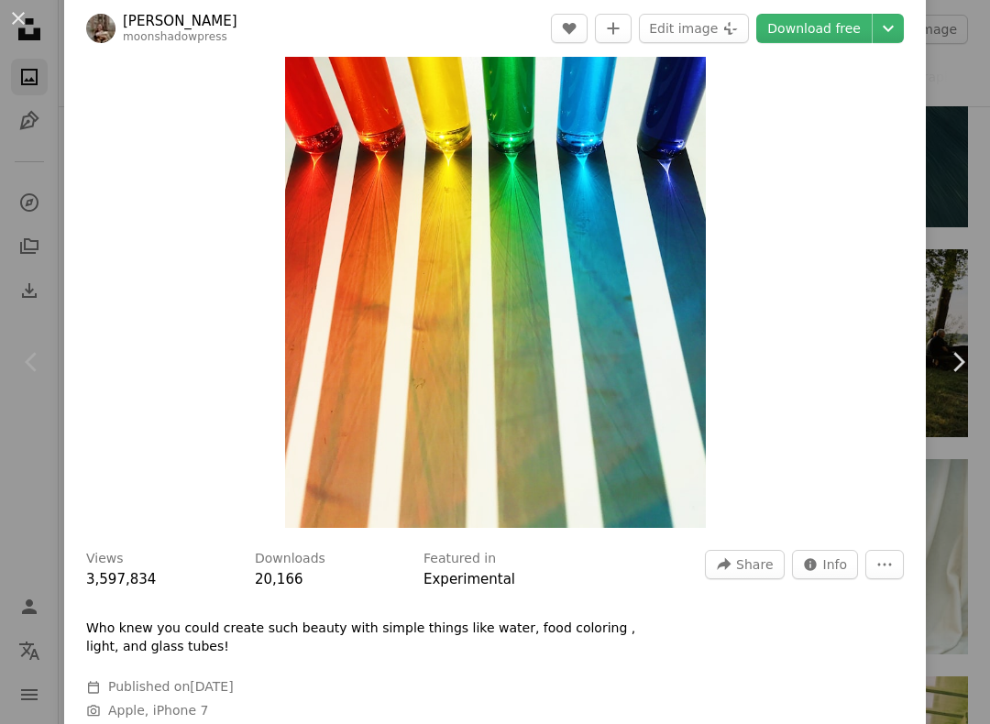
click at [827, 56] on header "[PERSON_NAME] moonshadowpress A heart A plus sign Edit image Plus sign for Unsp…" at bounding box center [495, 28] width 862 height 57
click at [849, 24] on link "Download free" at bounding box center [813, 28] width 115 height 29
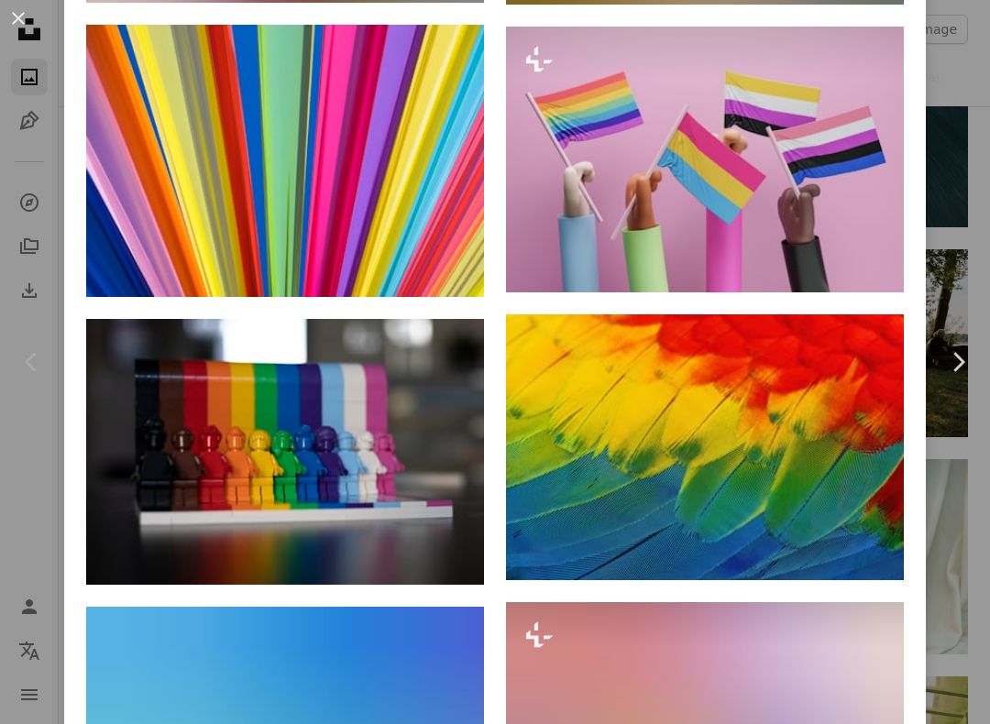
scroll to position [19039, 0]
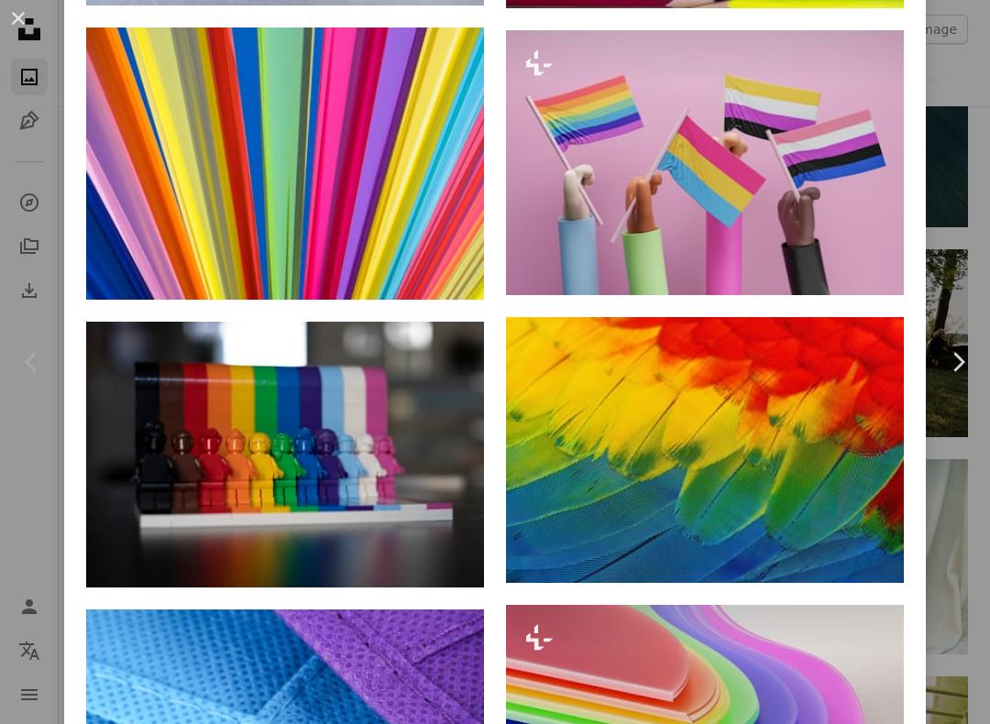
click at [412, 469] on img at bounding box center [285, 455] width 398 height 266
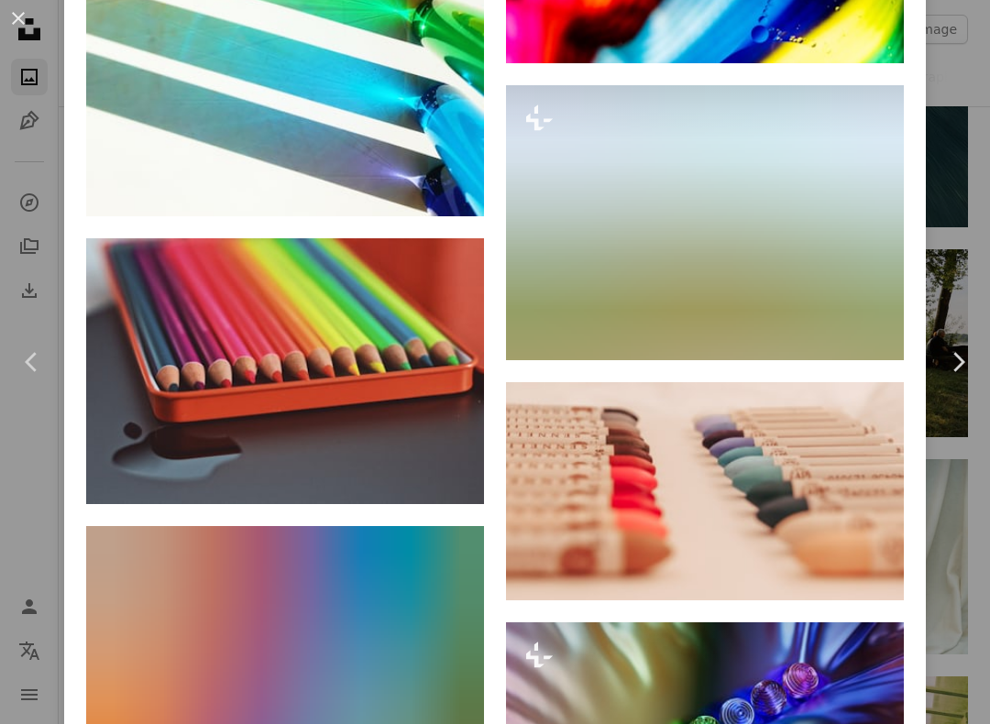
scroll to position [5639, 0]
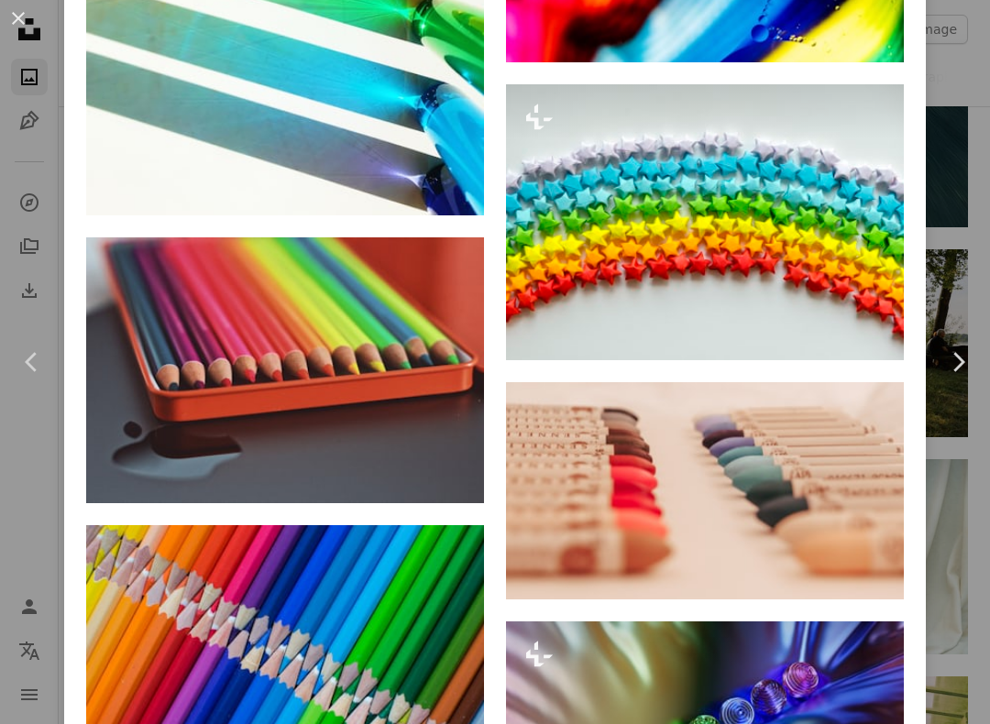
click at [849, 256] on img at bounding box center [705, 222] width 398 height 276
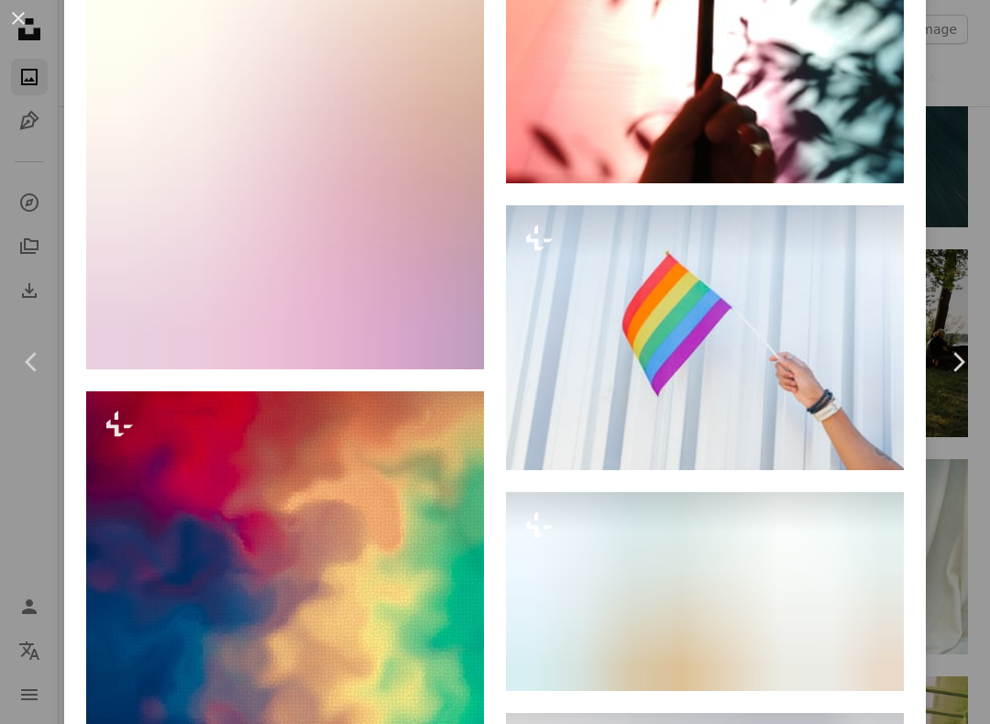
scroll to position [5369, 0]
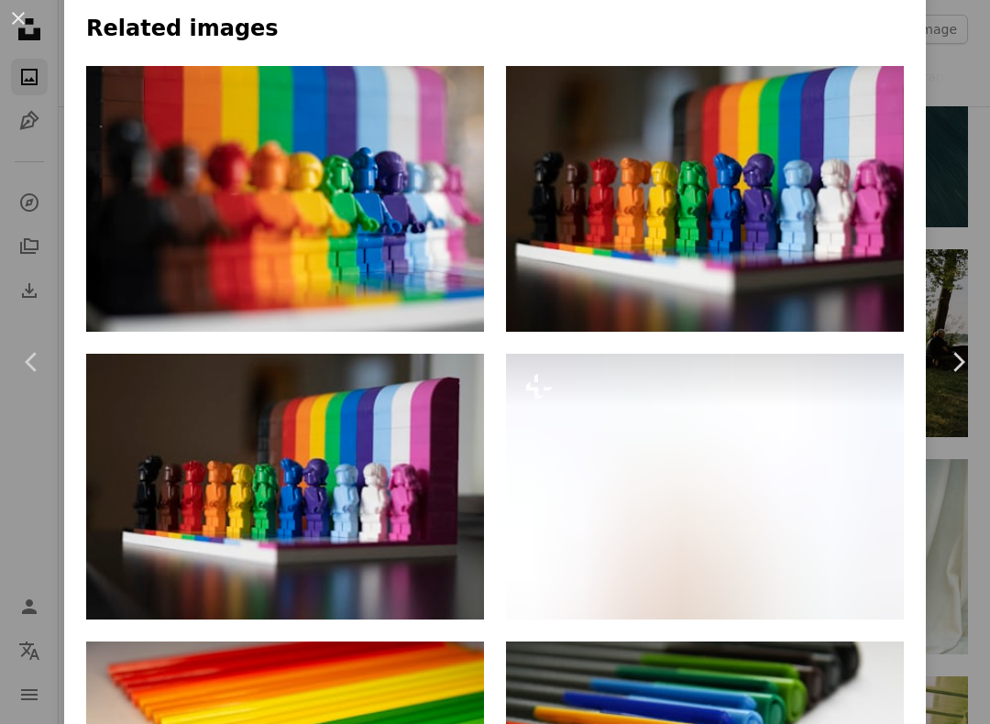
scroll to position [1230, 0]
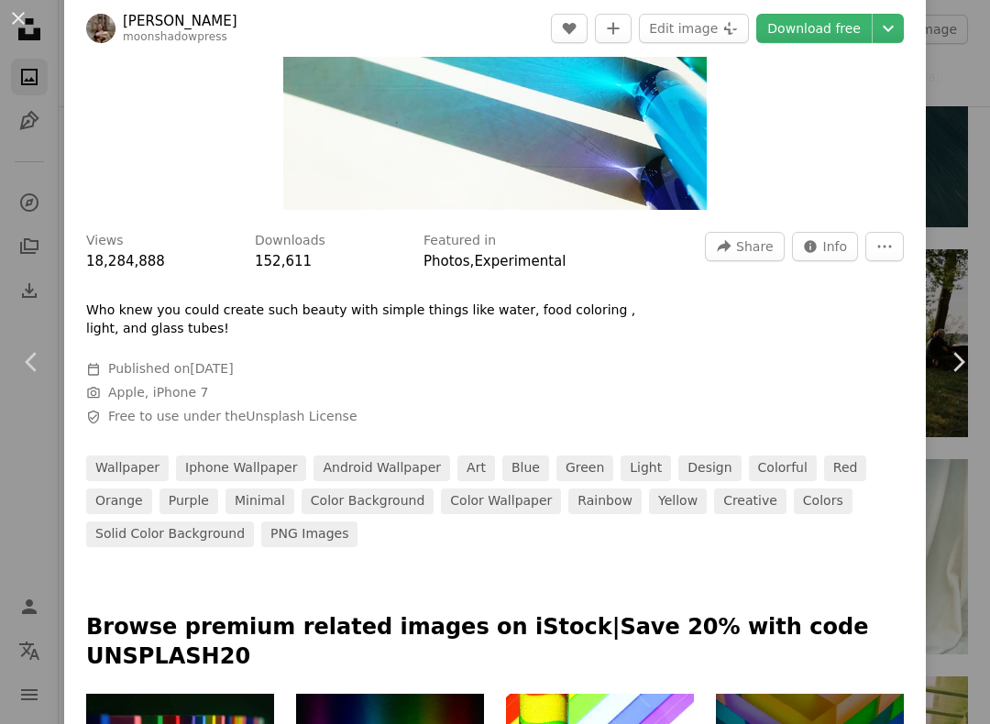
scroll to position [439, 0]
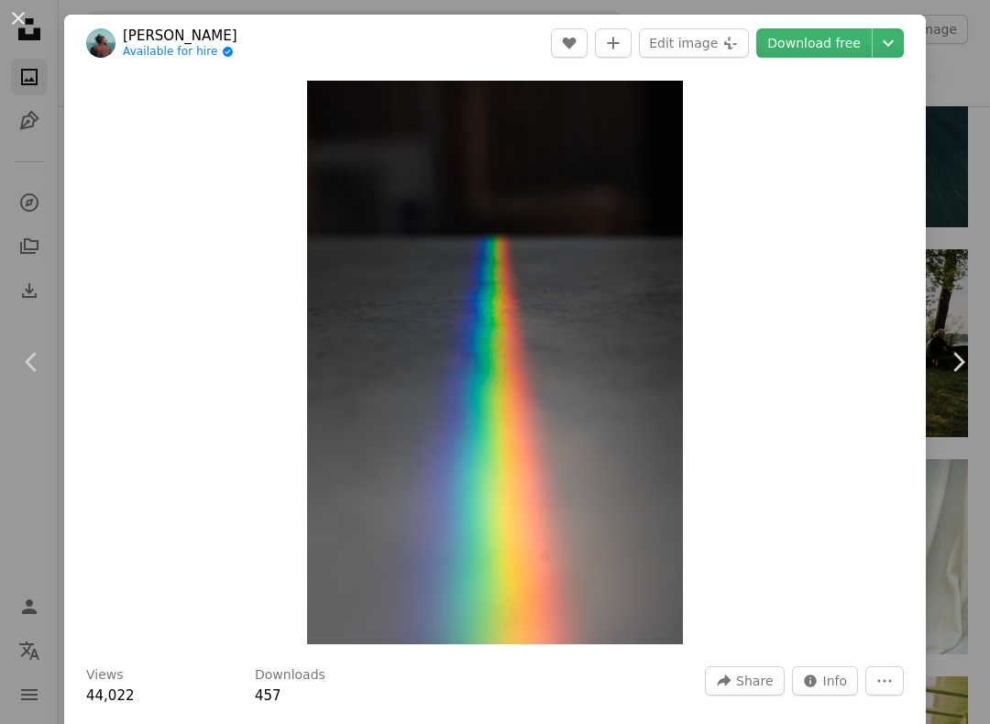
scroll to position [4234, 0]
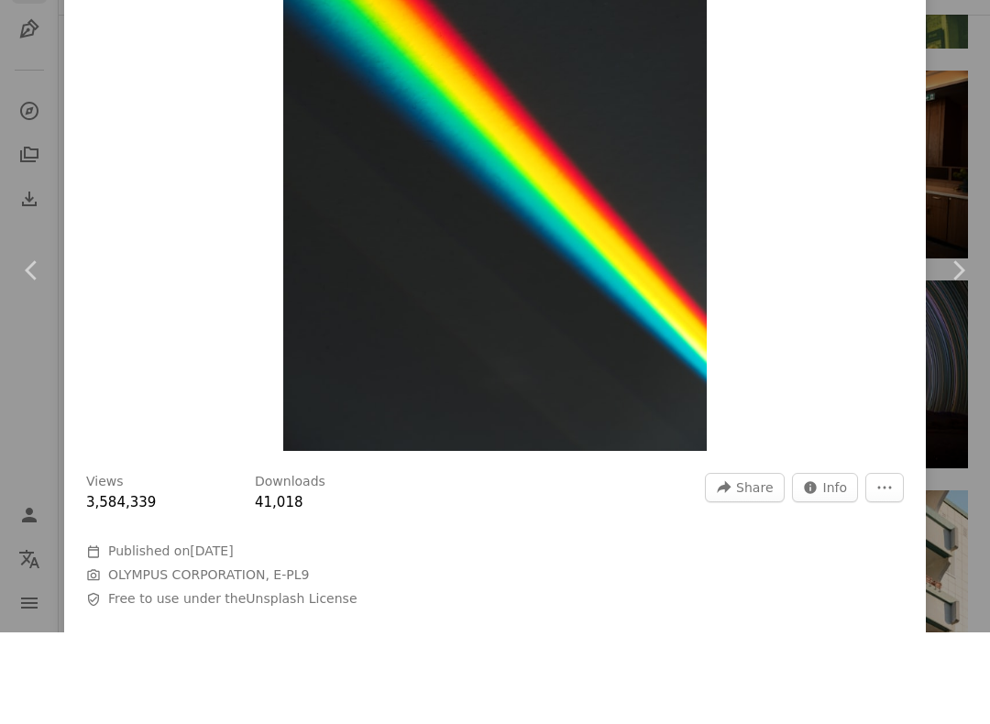
scroll to position [42, 0]
